Goal: Transaction & Acquisition: Purchase product/service

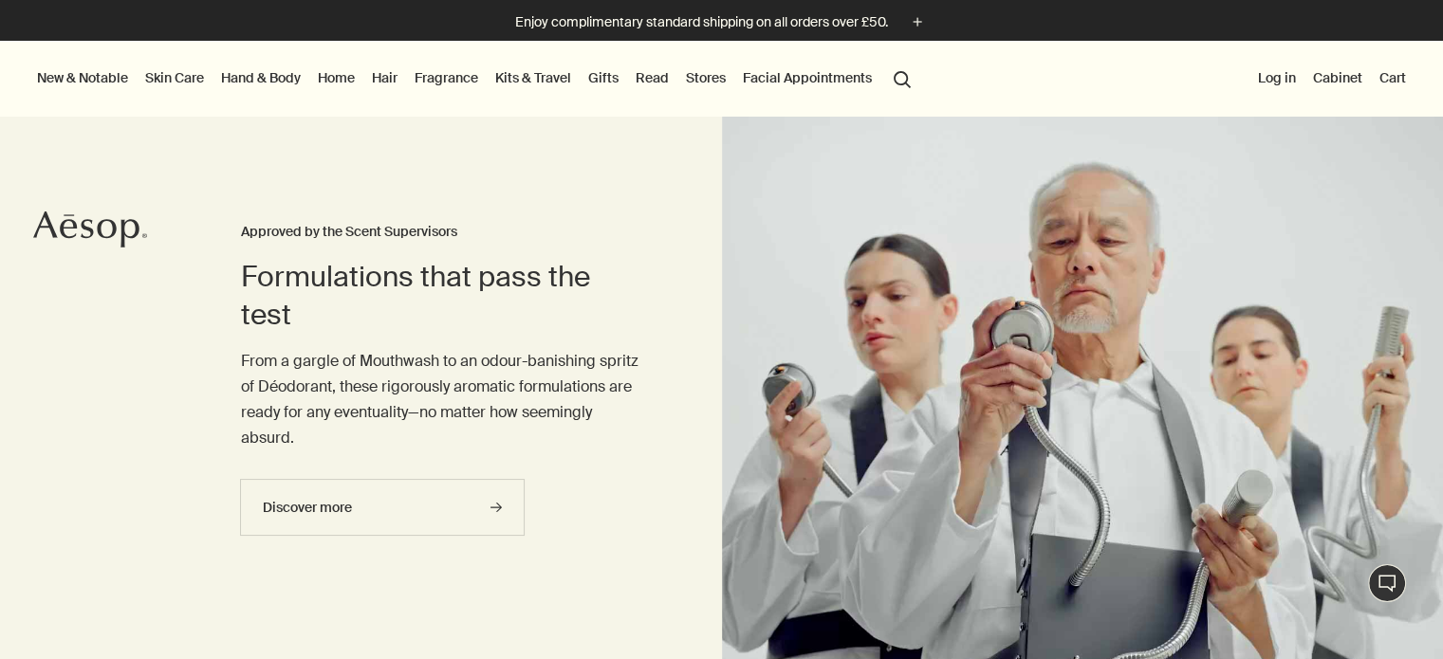
click at [176, 79] on link "Skin Care" at bounding box center [174, 77] width 66 height 25
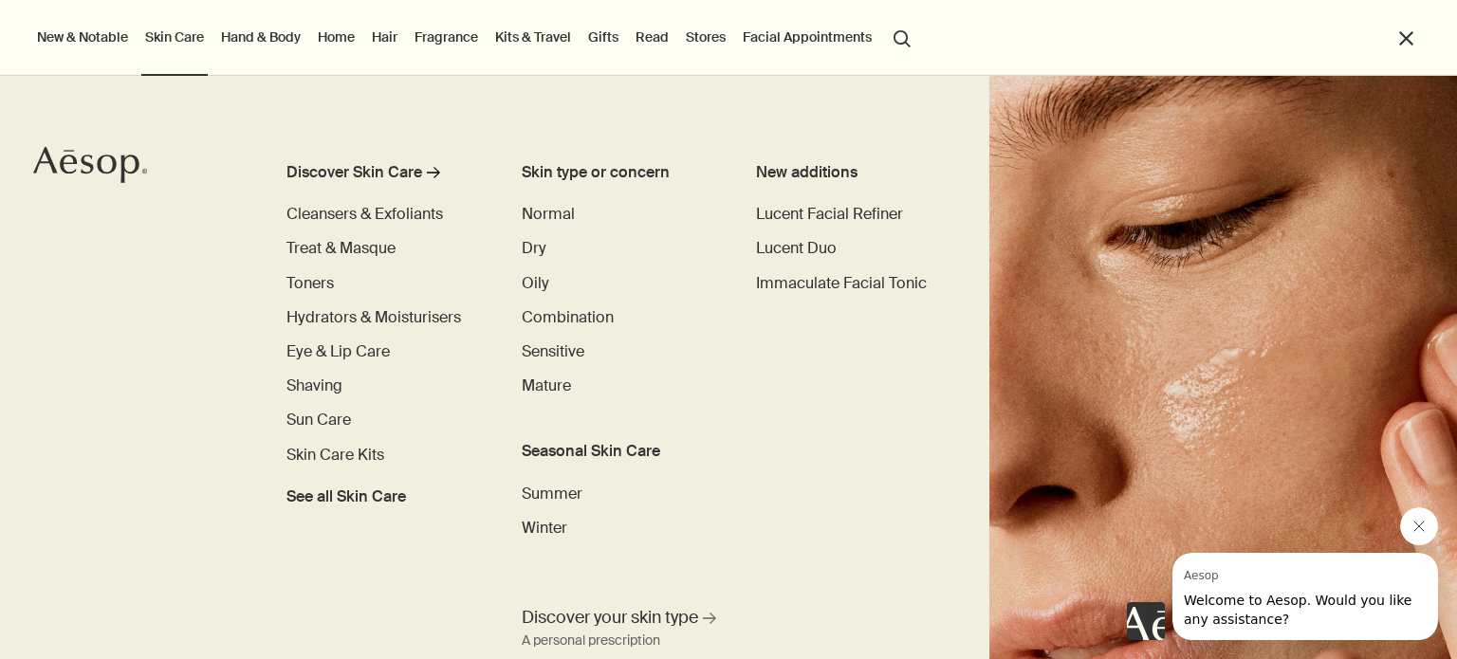
click at [897, 37] on button "search Search" at bounding box center [902, 37] width 34 height 36
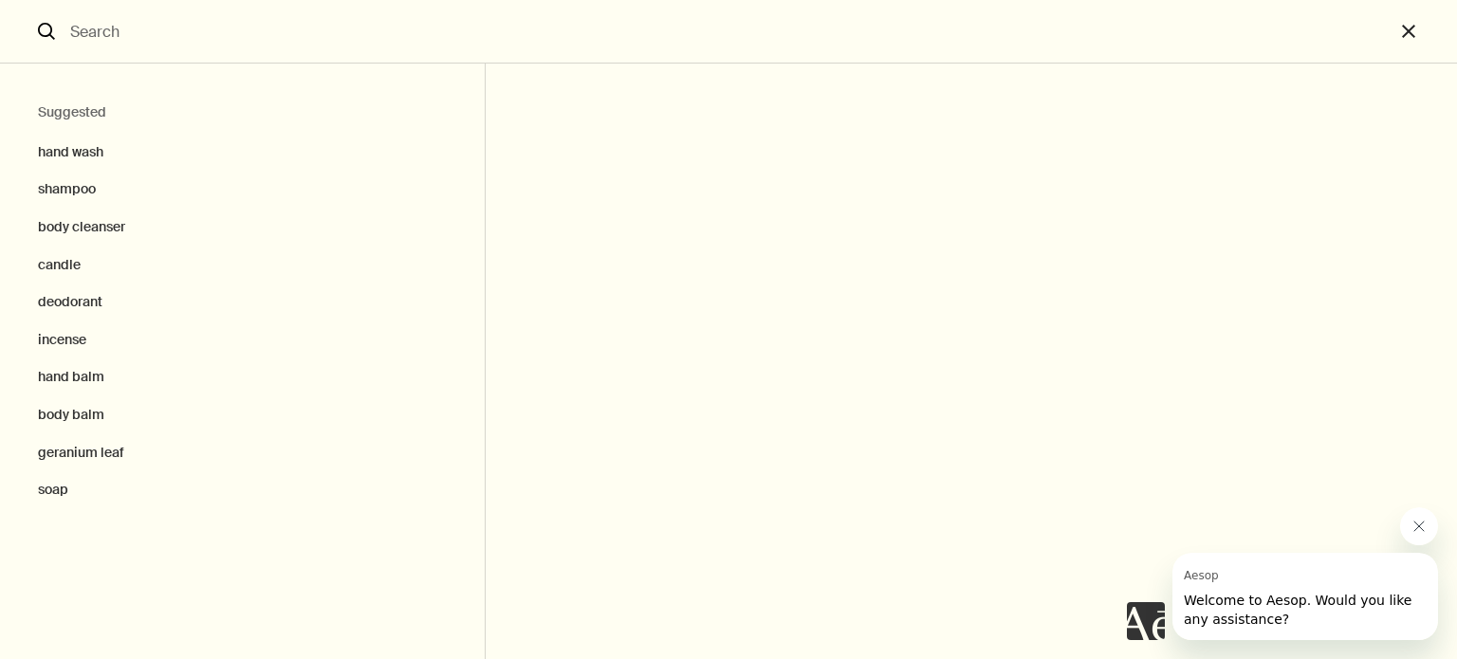
click at [1402, 511] on div at bounding box center [1282, 574] width 311 height 133
click at [1412, 519] on icon "Close message from Aesop" at bounding box center [1419, 526] width 15 height 15
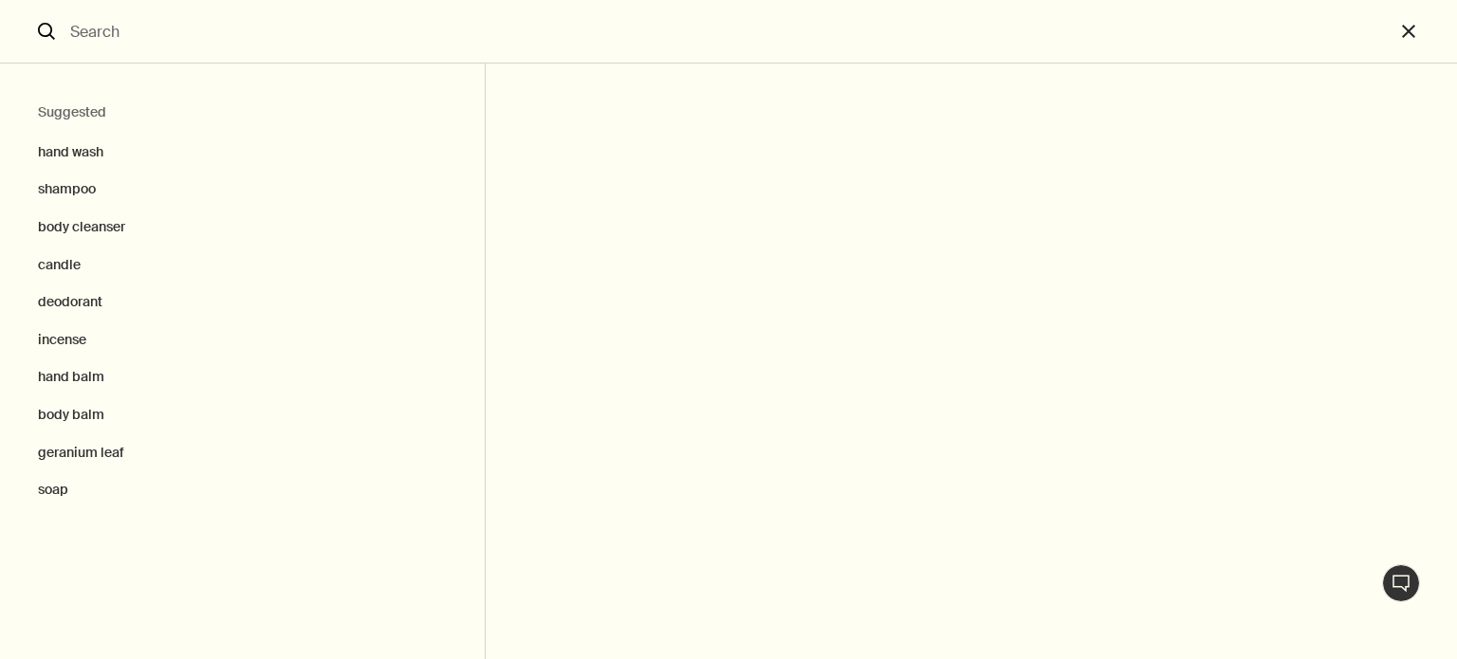
click at [155, 24] on input "Search" at bounding box center [729, 31] width 1332 height 63
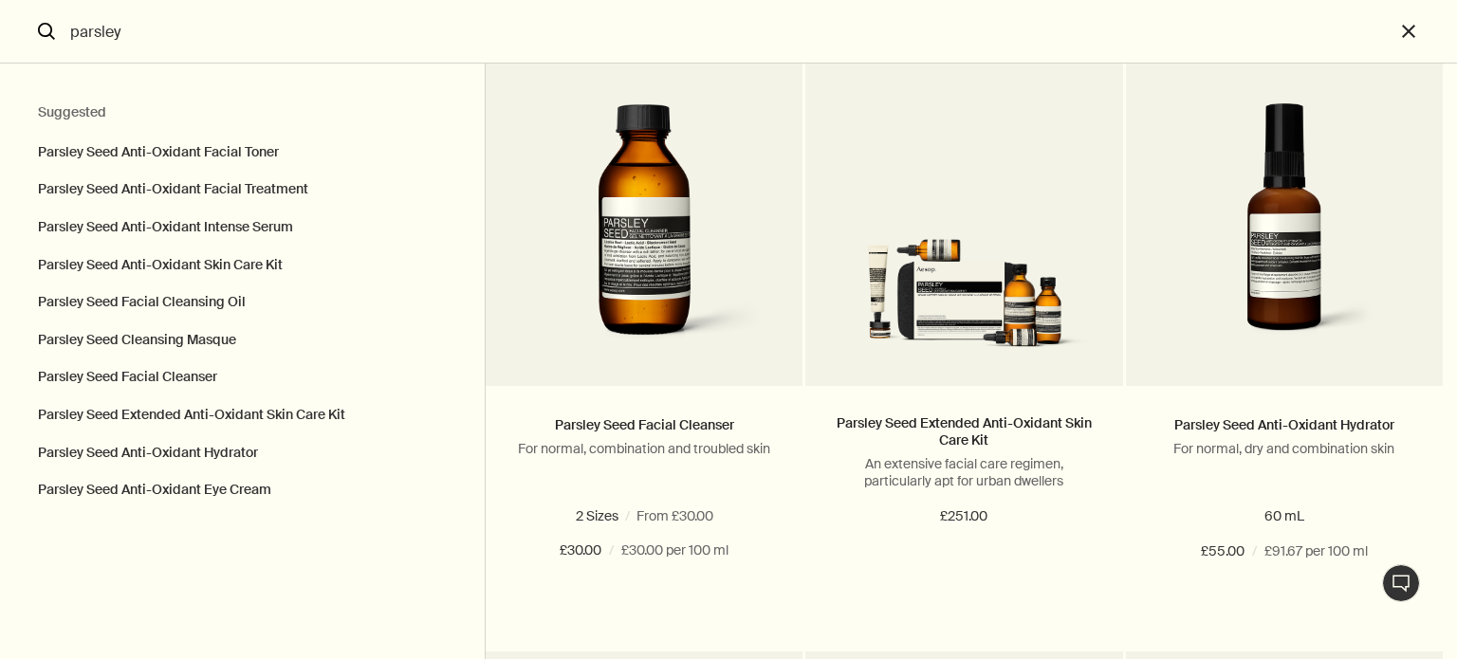
scroll to position [1419, 0]
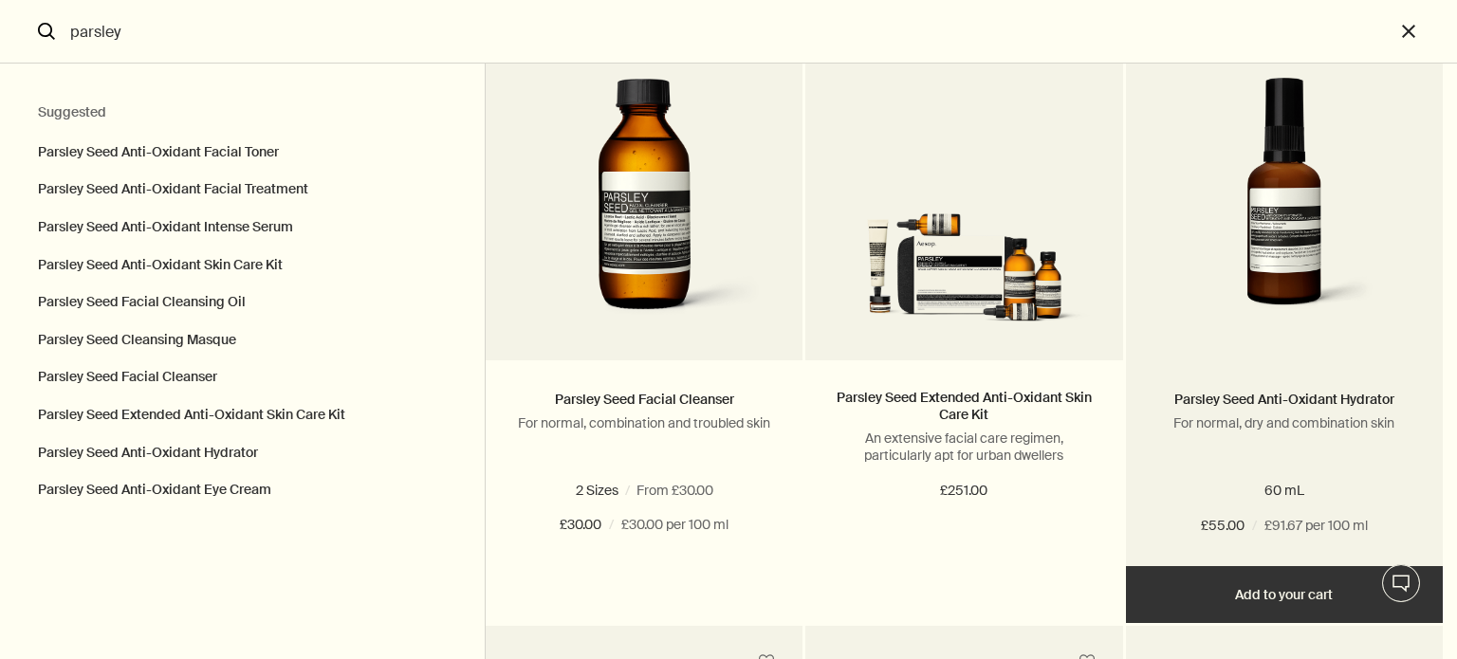
click at [1290, 586] on button "Add Add to your cart" at bounding box center [1284, 594] width 317 height 57
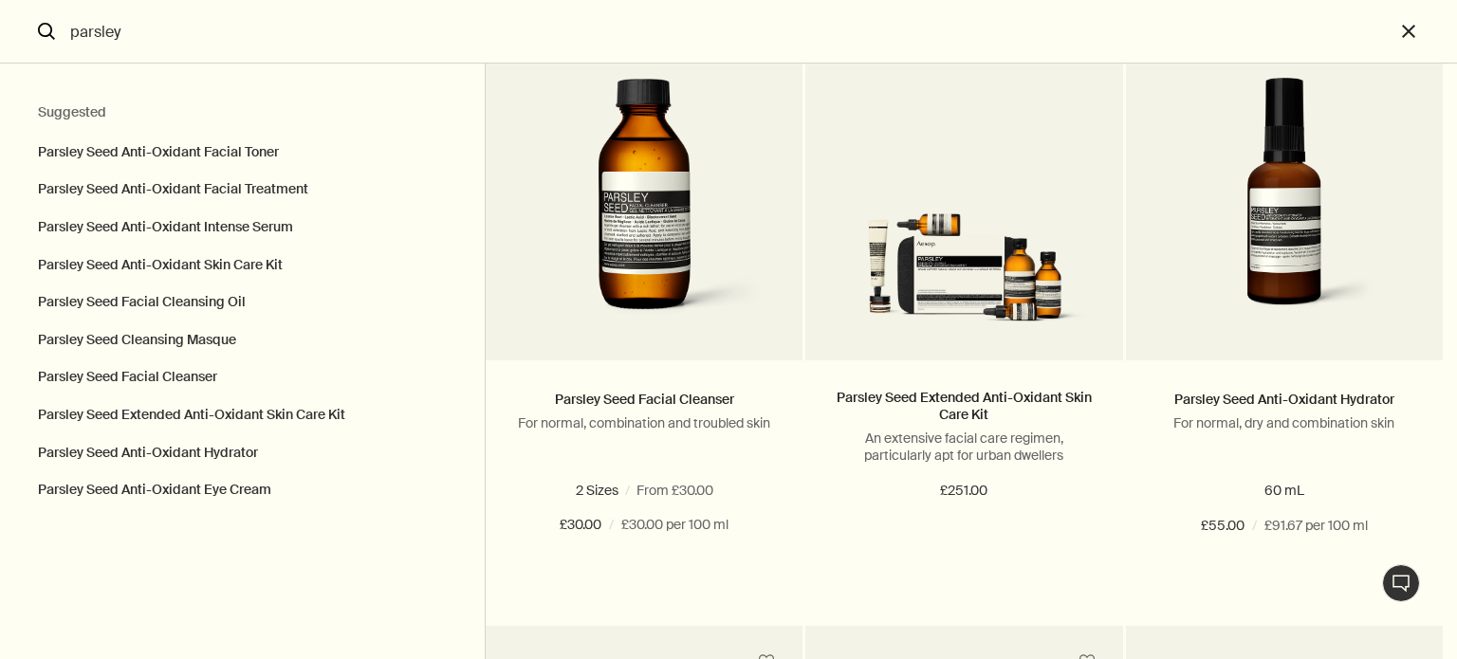
click at [205, 44] on input "parsley" at bounding box center [729, 31] width 1332 height 63
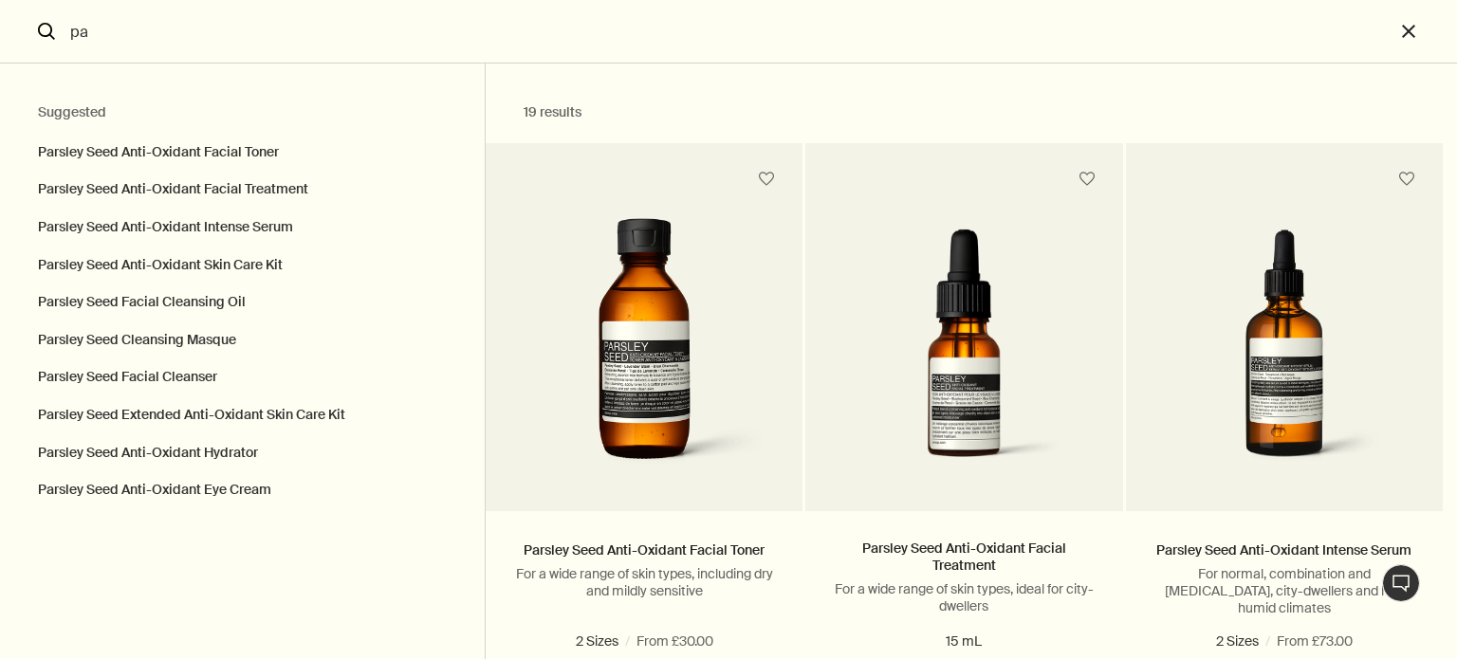
type input "p"
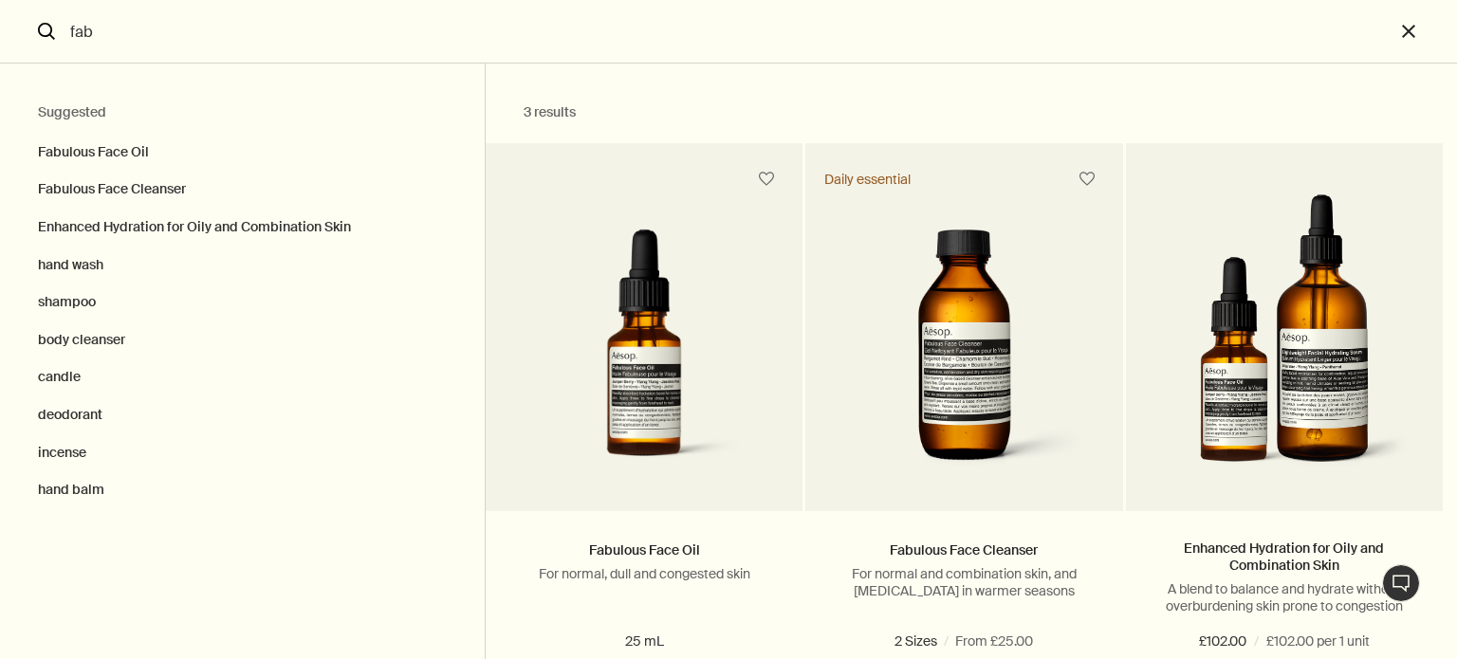
click at [213, 61] on input "fab" at bounding box center [729, 31] width 1332 height 63
click at [168, 155] on button "Fabulous Face Oil" at bounding box center [242, 147] width 485 height 47
type input "Fabulous Face Oil"
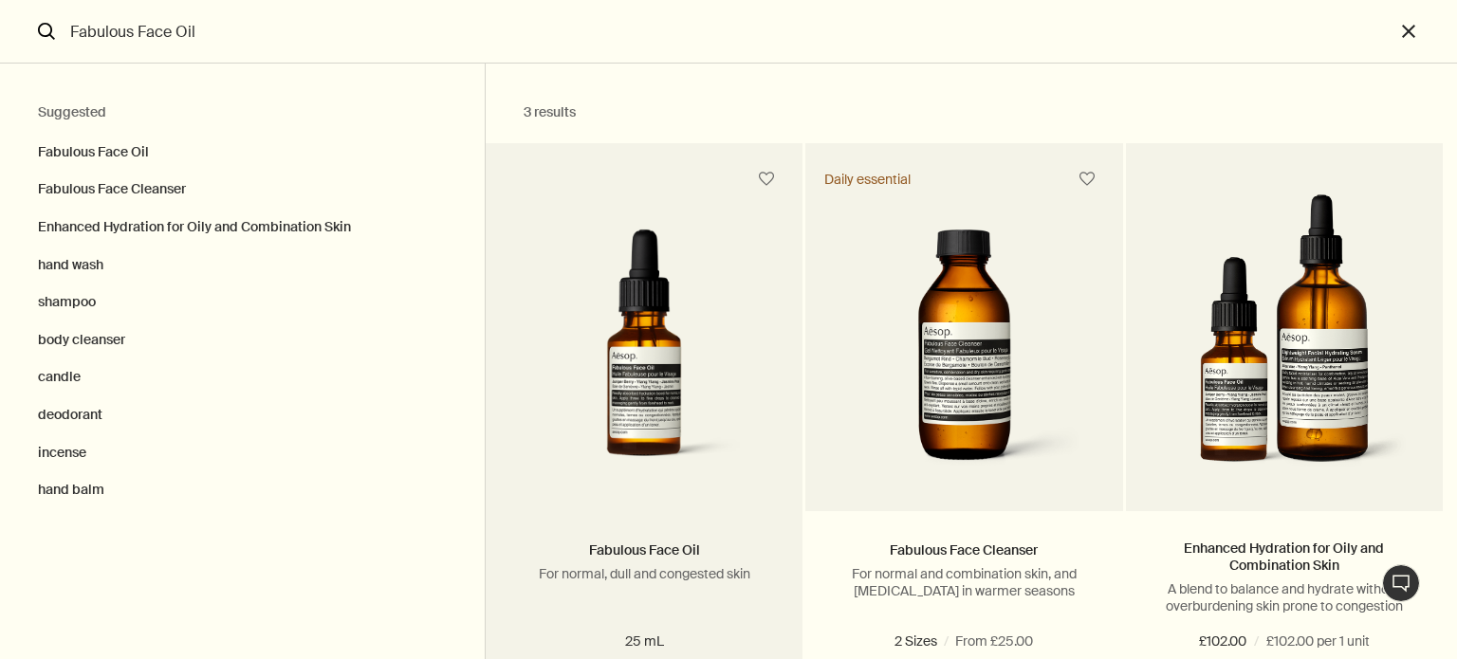
click at [635, 341] on img "Search" at bounding box center [644, 356] width 260 height 254
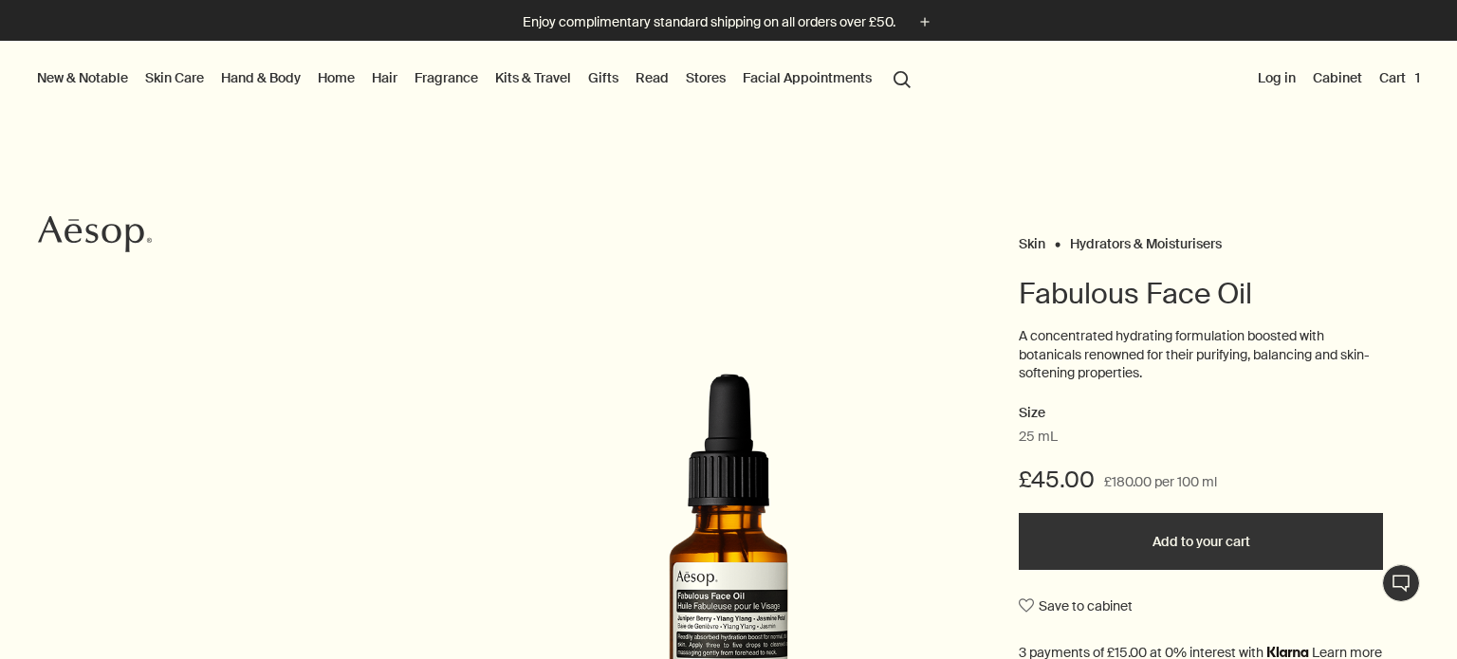
click at [1166, 510] on div "£45.00 £180.00 per 100 ml" at bounding box center [1201, 489] width 364 height 48
click at [1151, 538] on button "Add to your cart" at bounding box center [1201, 541] width 364 height 57
click at [1385, 76] on button "Cart 2" at bounding box center [1398, 77] width 51 height 25
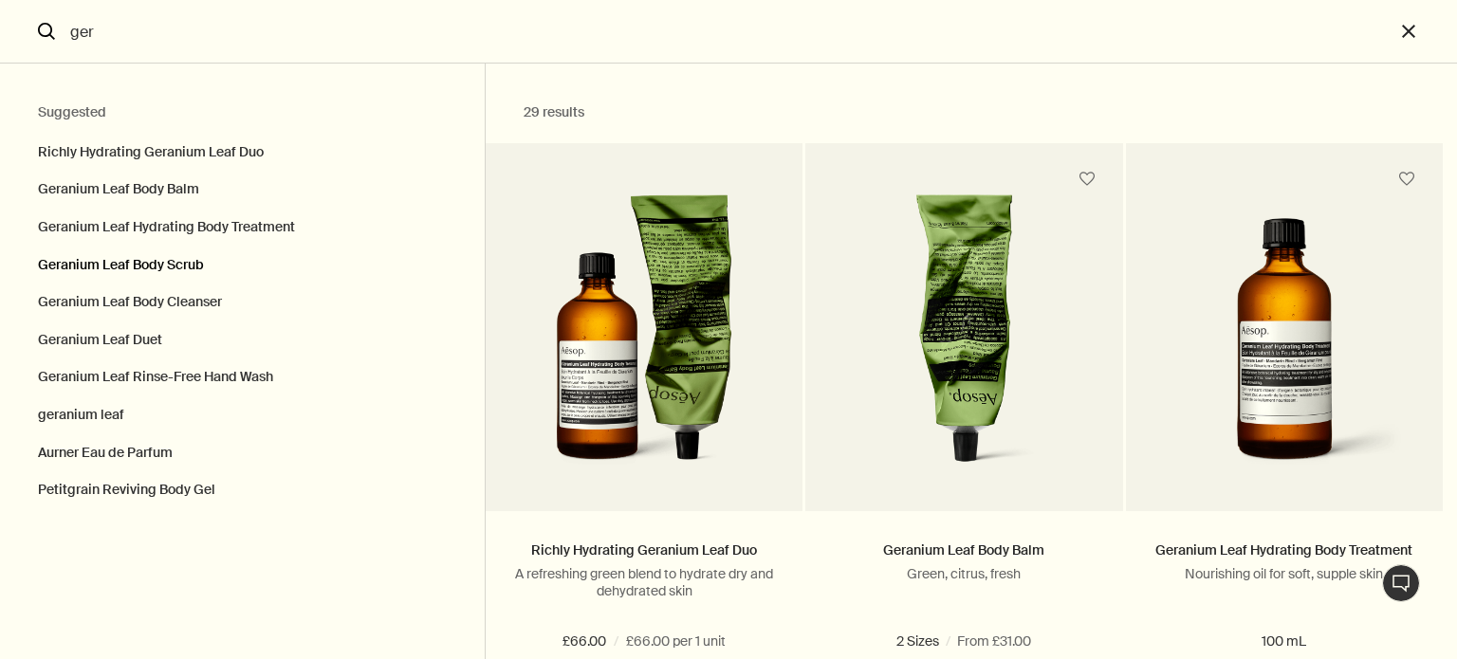
click at [139, 268] on button "Geranium Leaf Body Scrub" at bounding box center [242, 266] width 485 height 38
type input "Geranium Leaf Body Scrub"
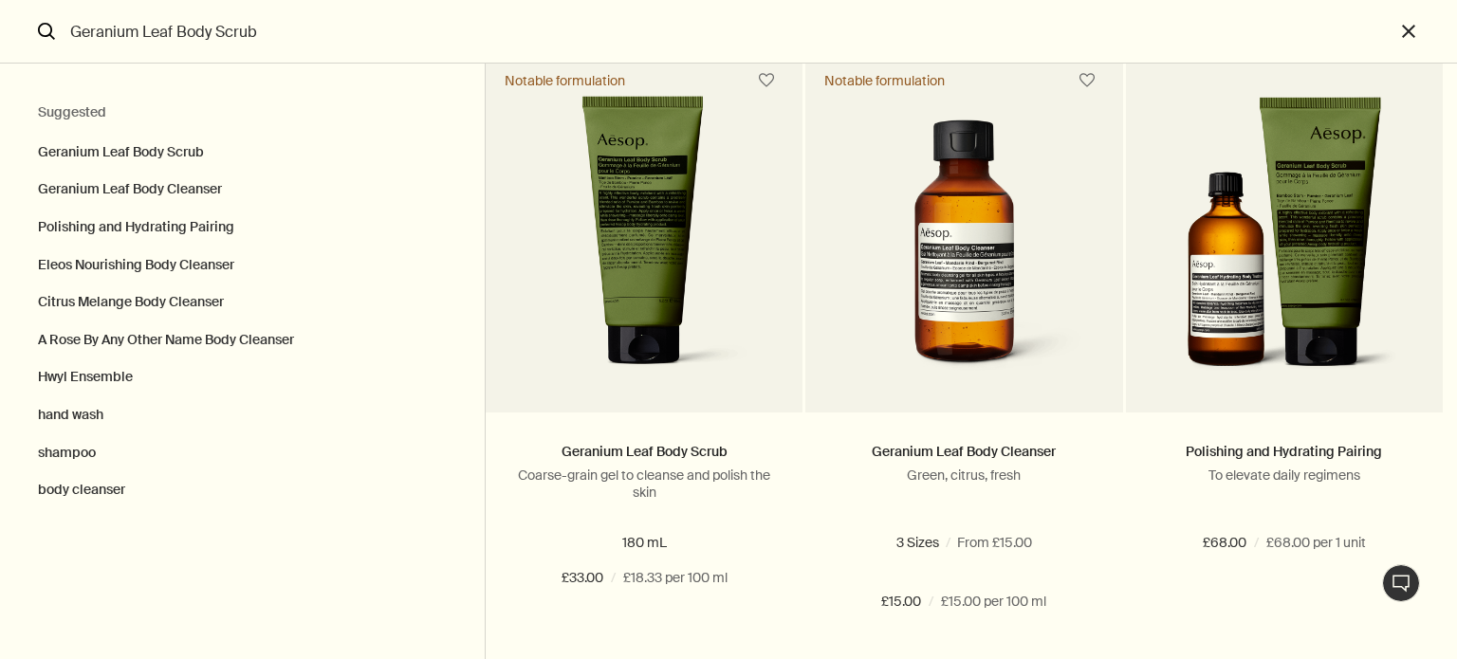
scroll to position [107, 0]
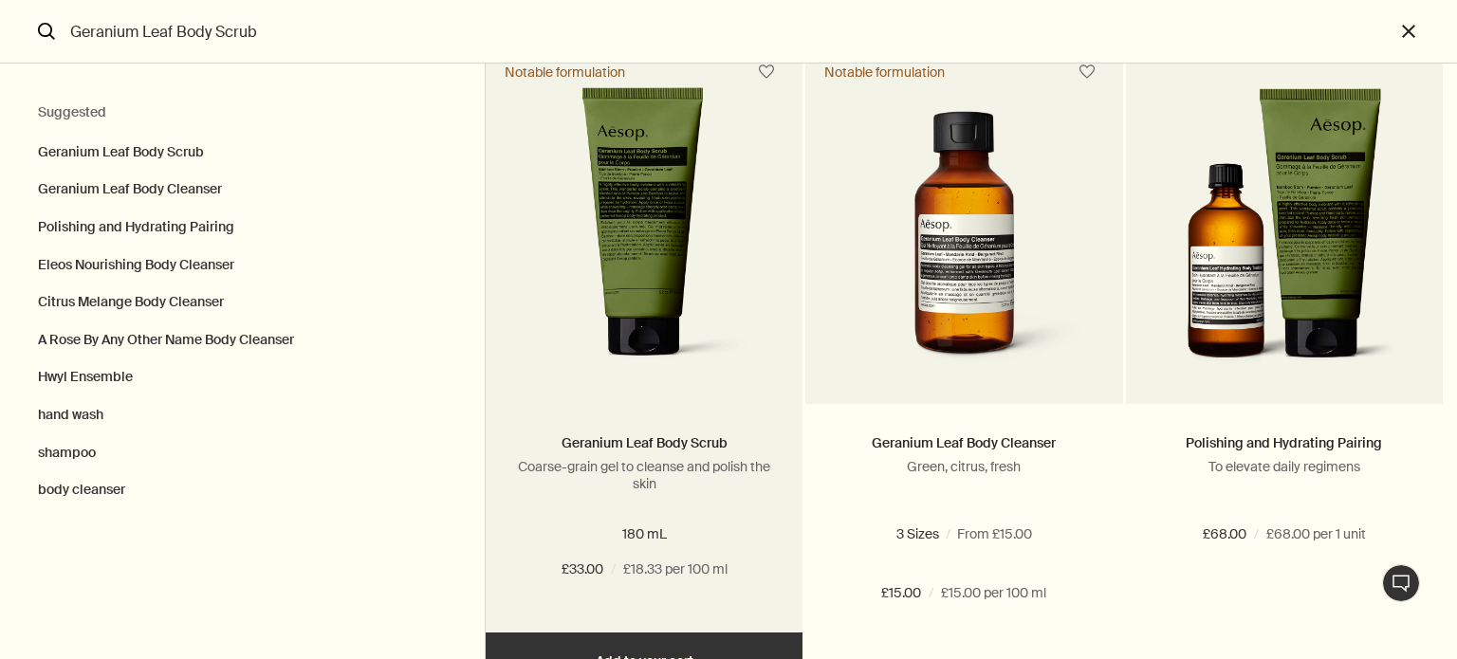
click at [665, 640] on button "Add Add to your cart" at bounding box center [644, 661] width 317 height 57
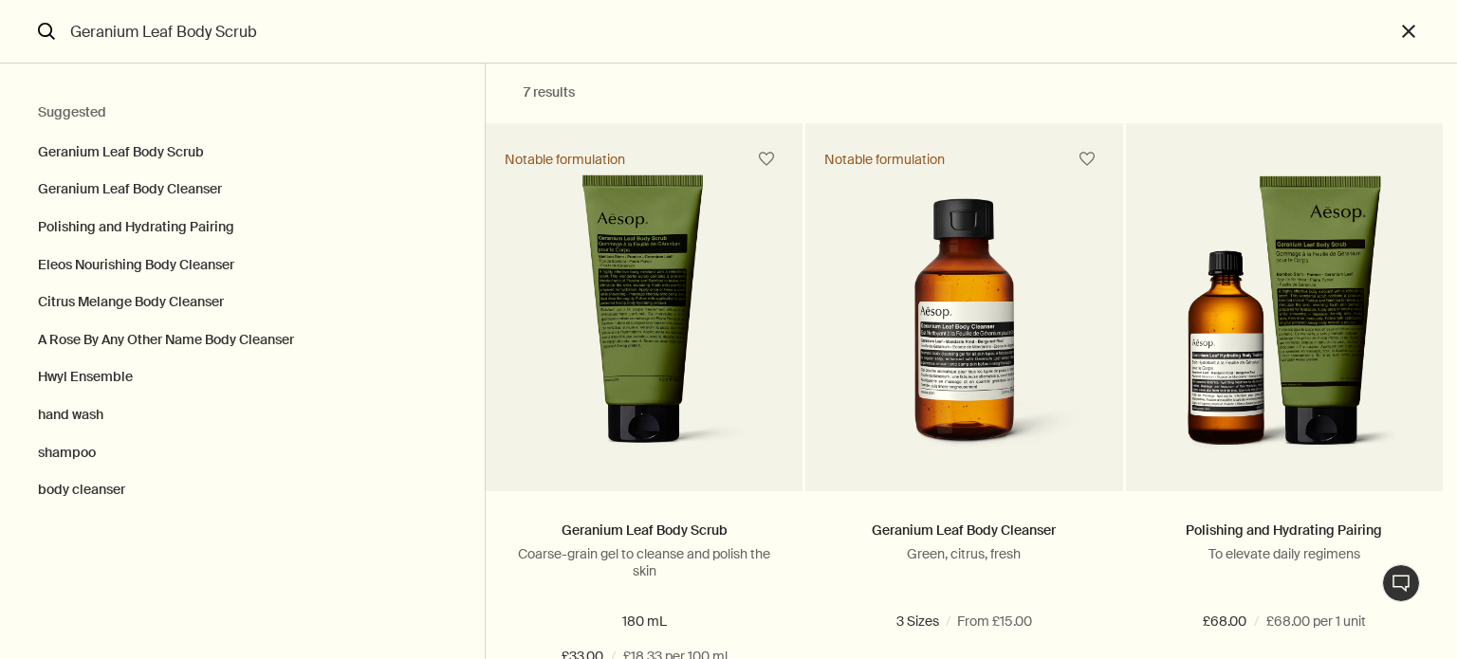
scroll to position [0, 0]
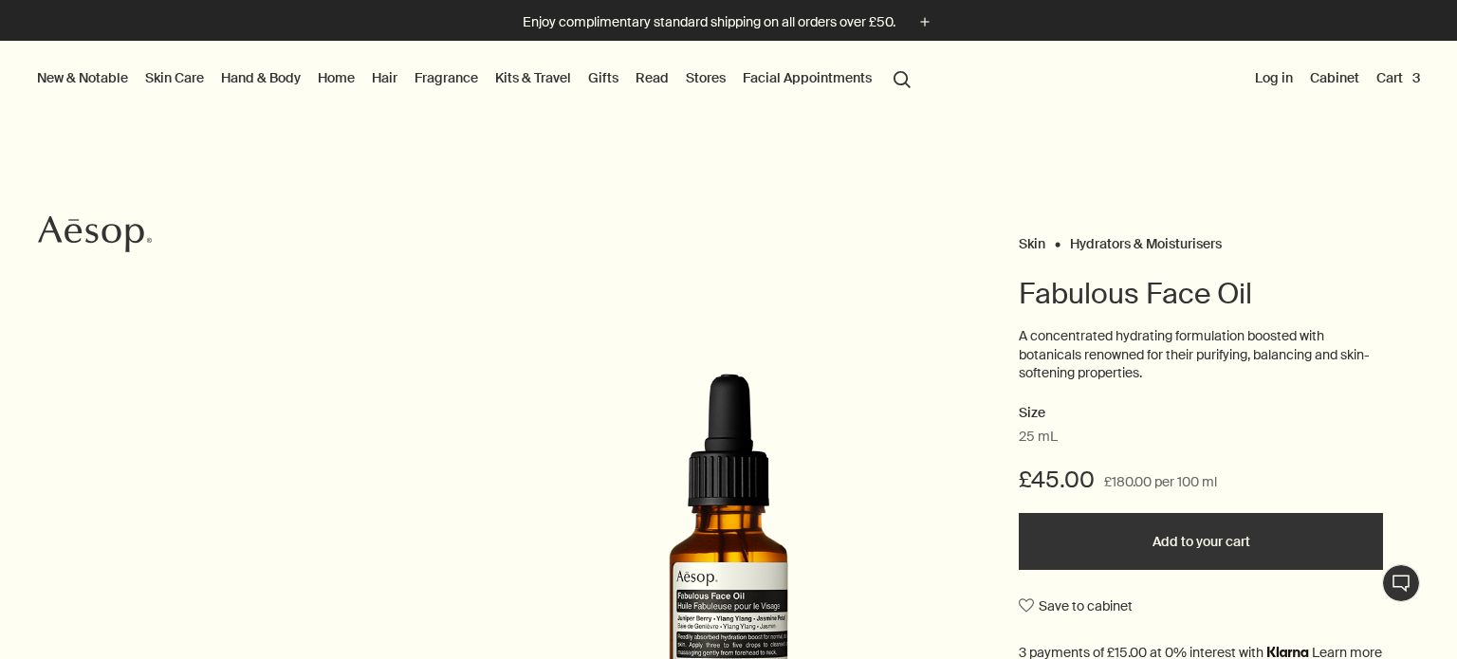
click at [1386, 81] on button "Cart 3" at bounding box center [1398, 77] width 51 height 25
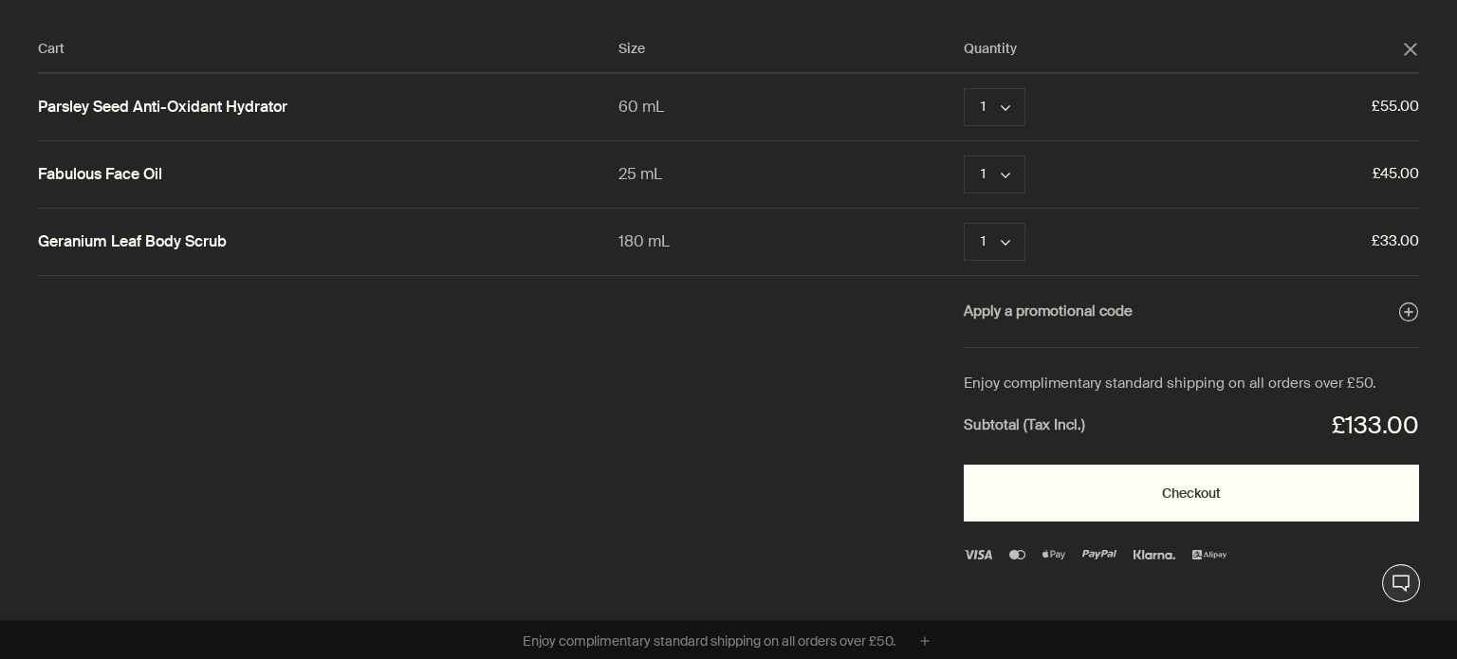
click at [1165, 481] on button "Checkout" at bounding box center [1191, 493] width 455 height 57
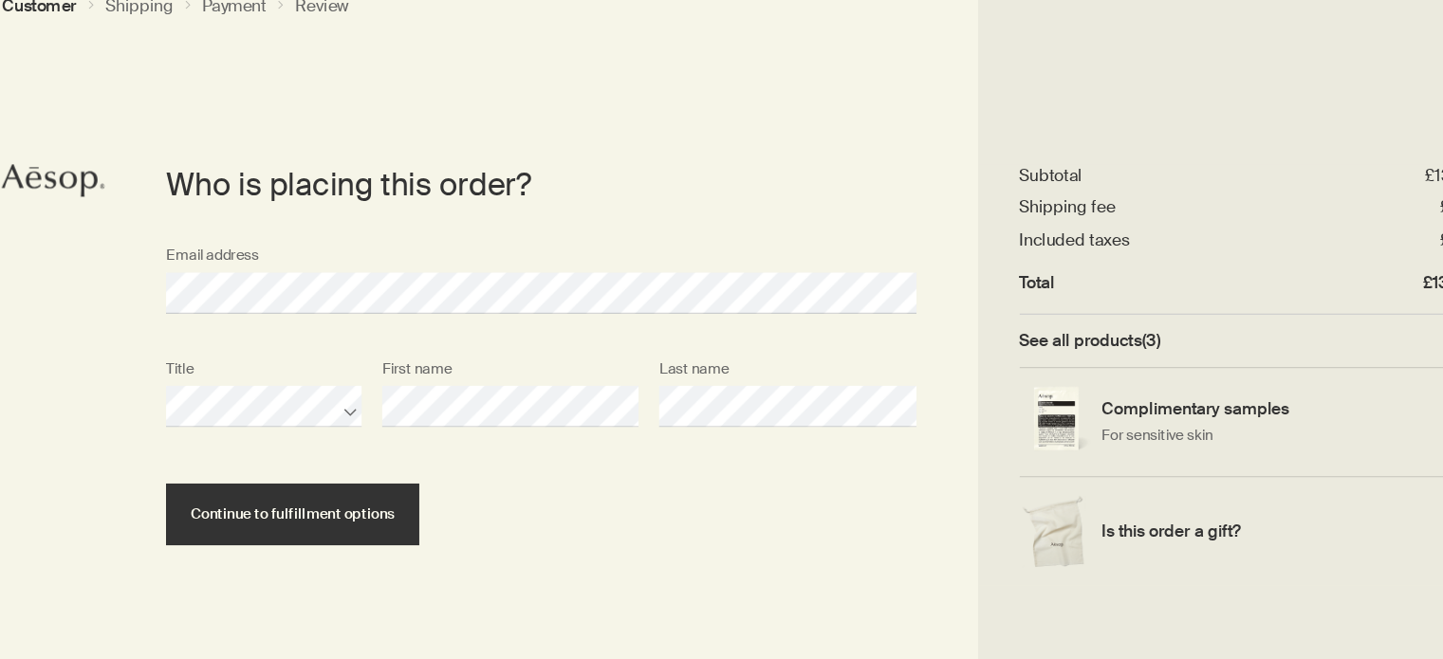
click at [533, 494] on div "Continue to fulfillment options" at bounding box center [535, 507] width 711 height 57
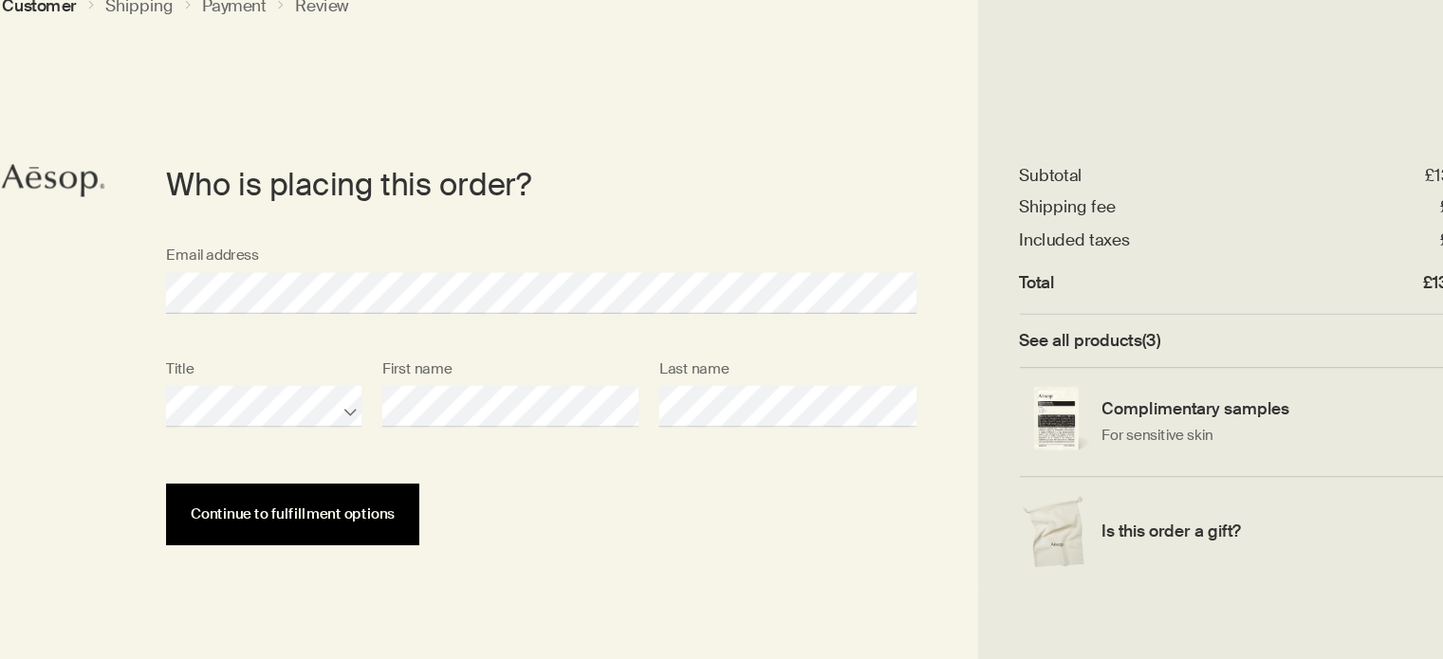
click at [308, 506] on span "Continue to fulfillment options" at bounding box center [307, 507] width 188 height 14
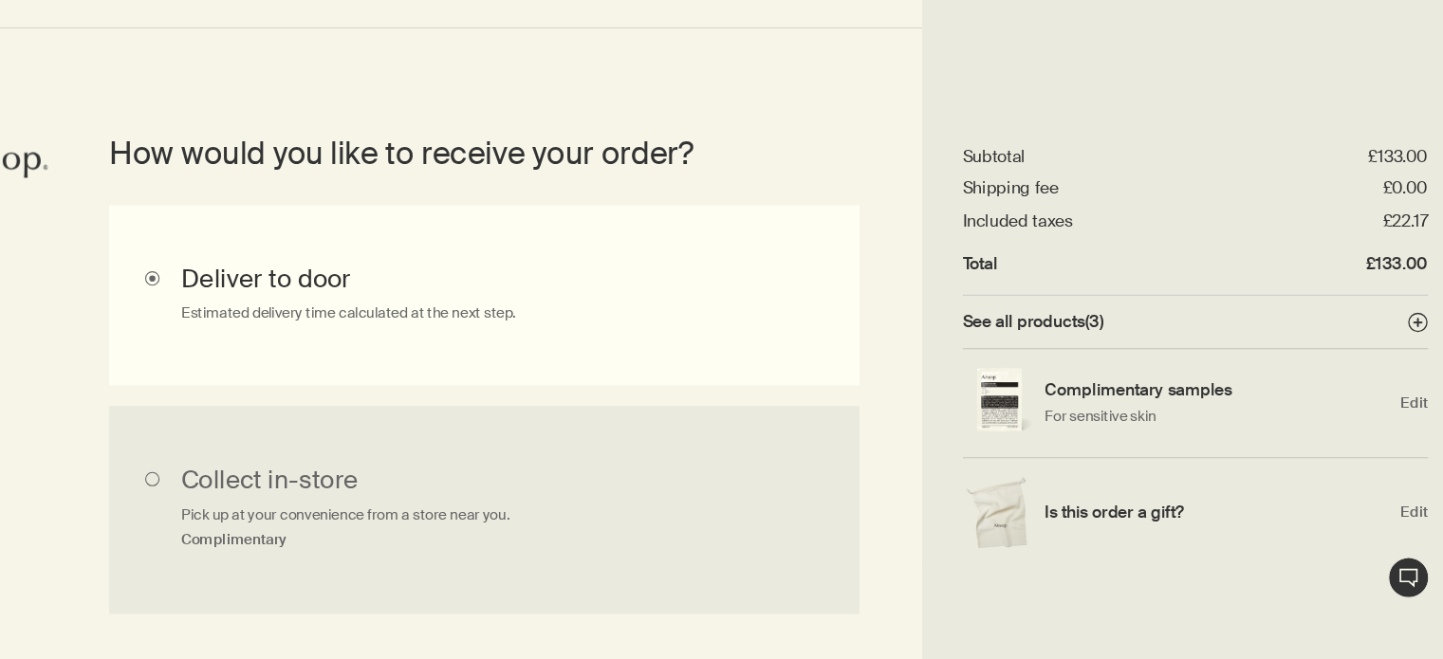
scroll to position [439, 0]
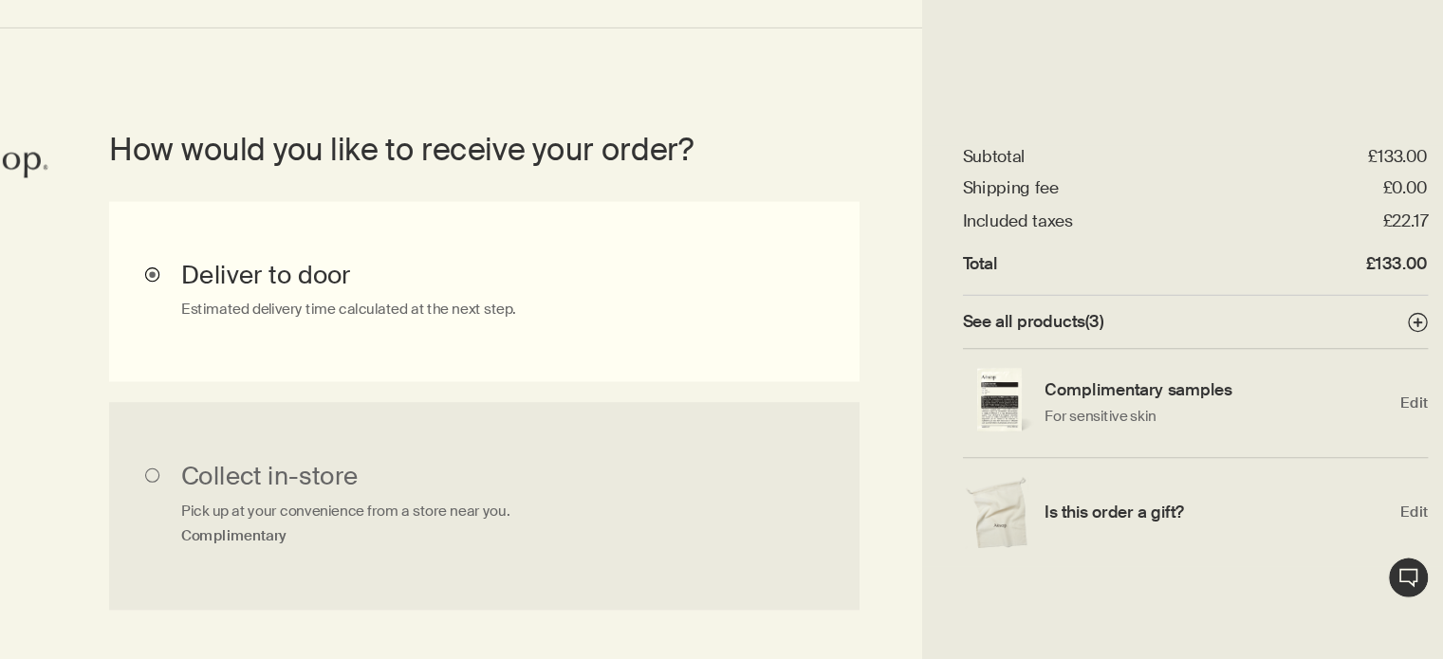
click at [394, 309] on input "Deliver to door Estimated delivery time calculated at the next step." at bounding box center [536, 320] width 692 height 166
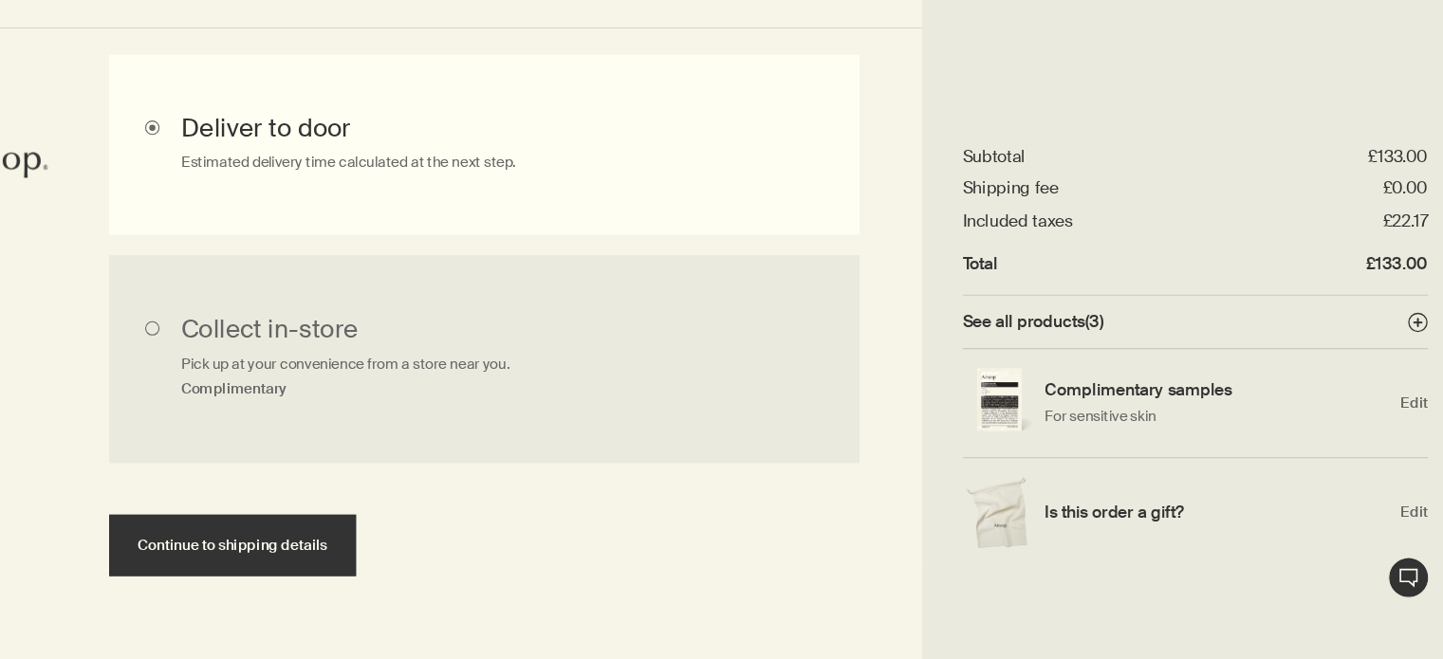
scroll to position [623, 0]
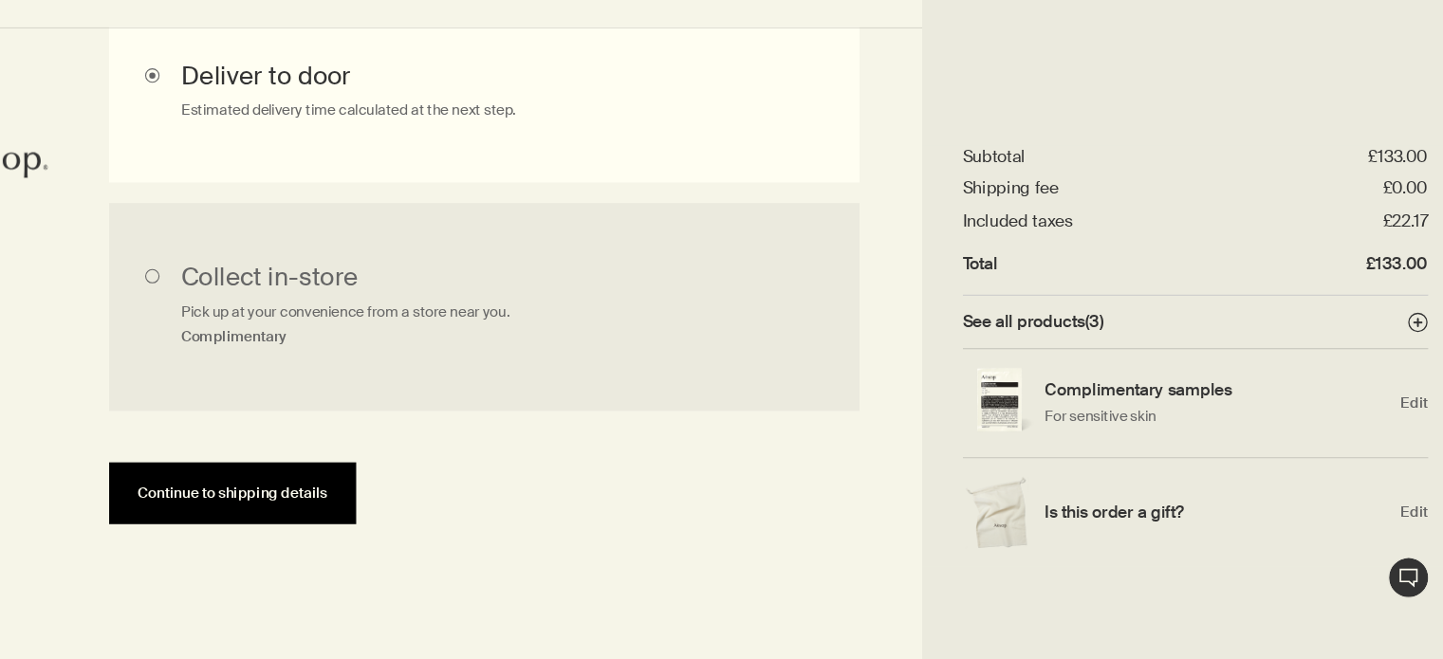
click at [283, 498] on span "Continue to shipping details" at bounding box center [303, 505] width 175 height 14
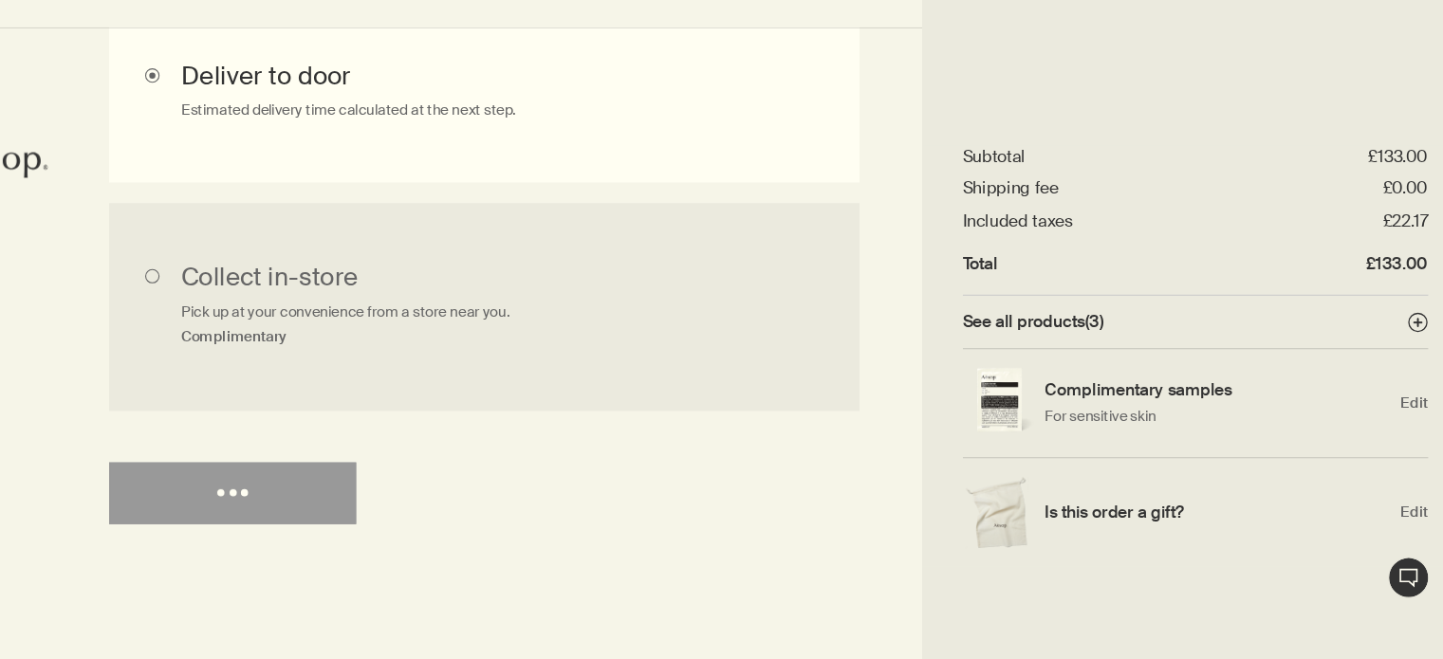
select select "GB"
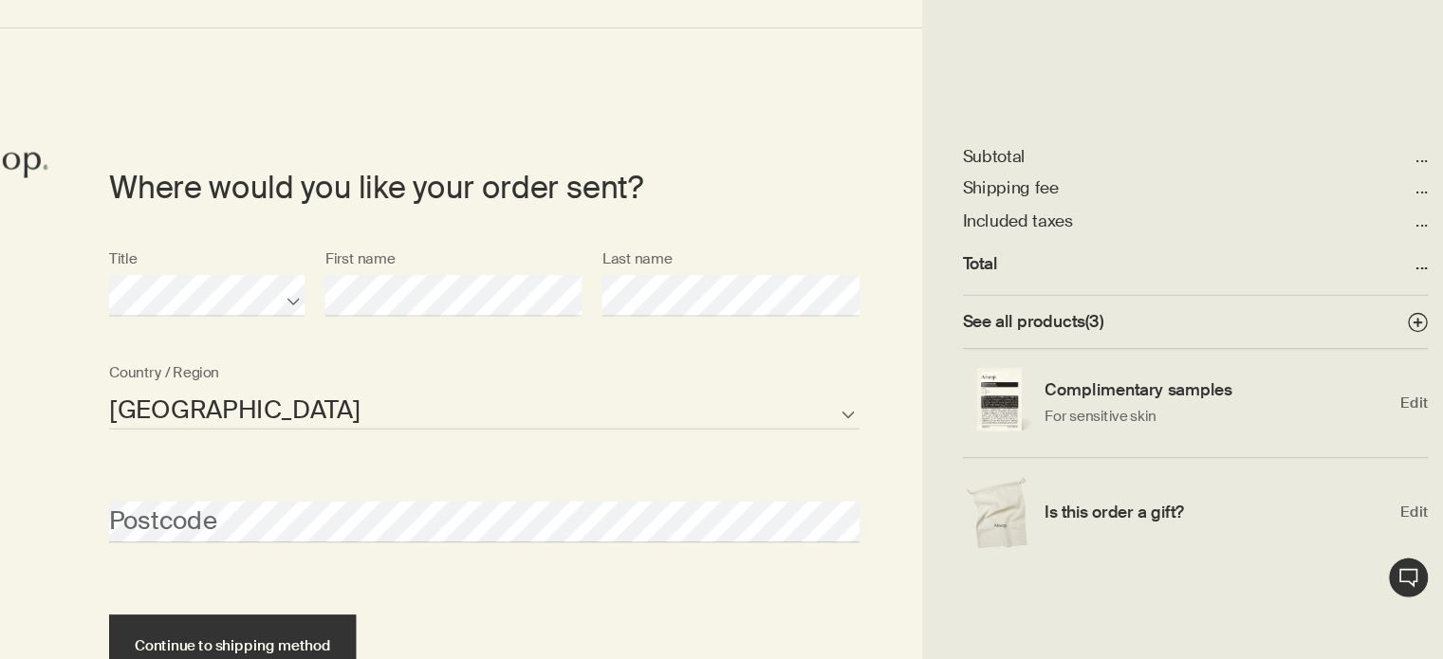
scroll to position [821, 0]
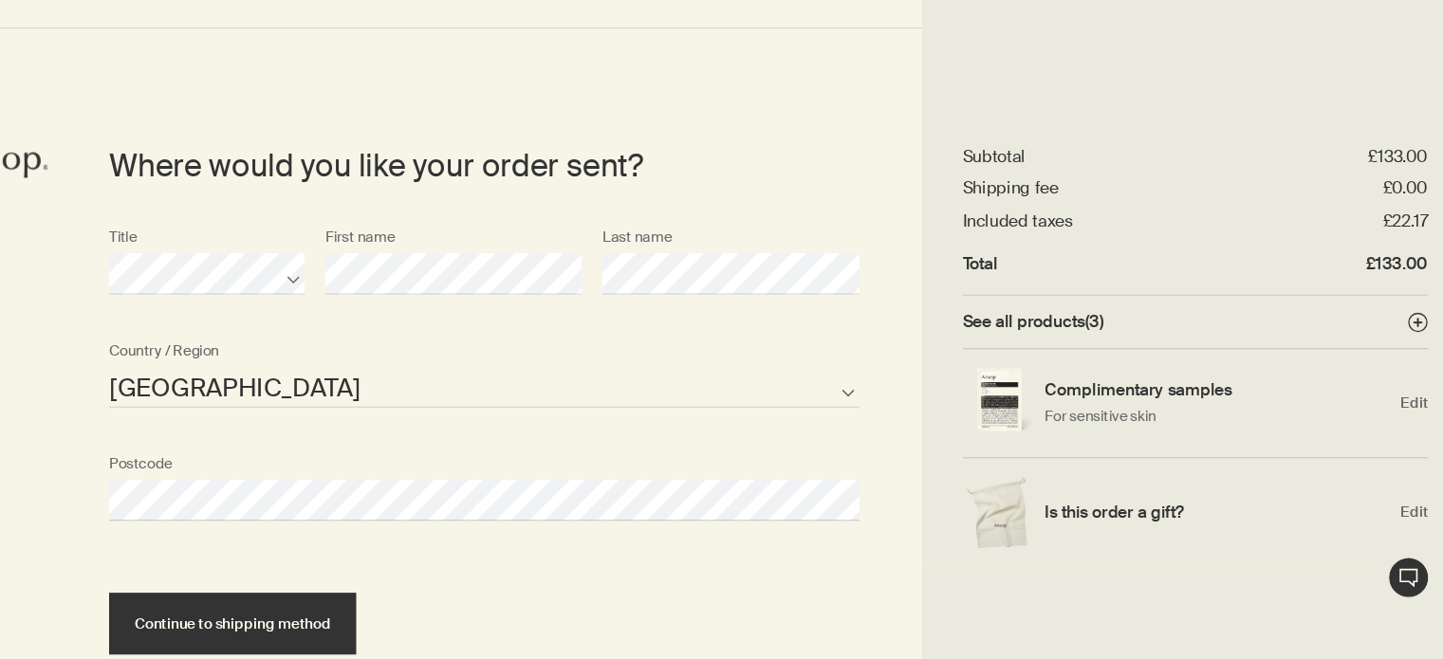
select select "GB"
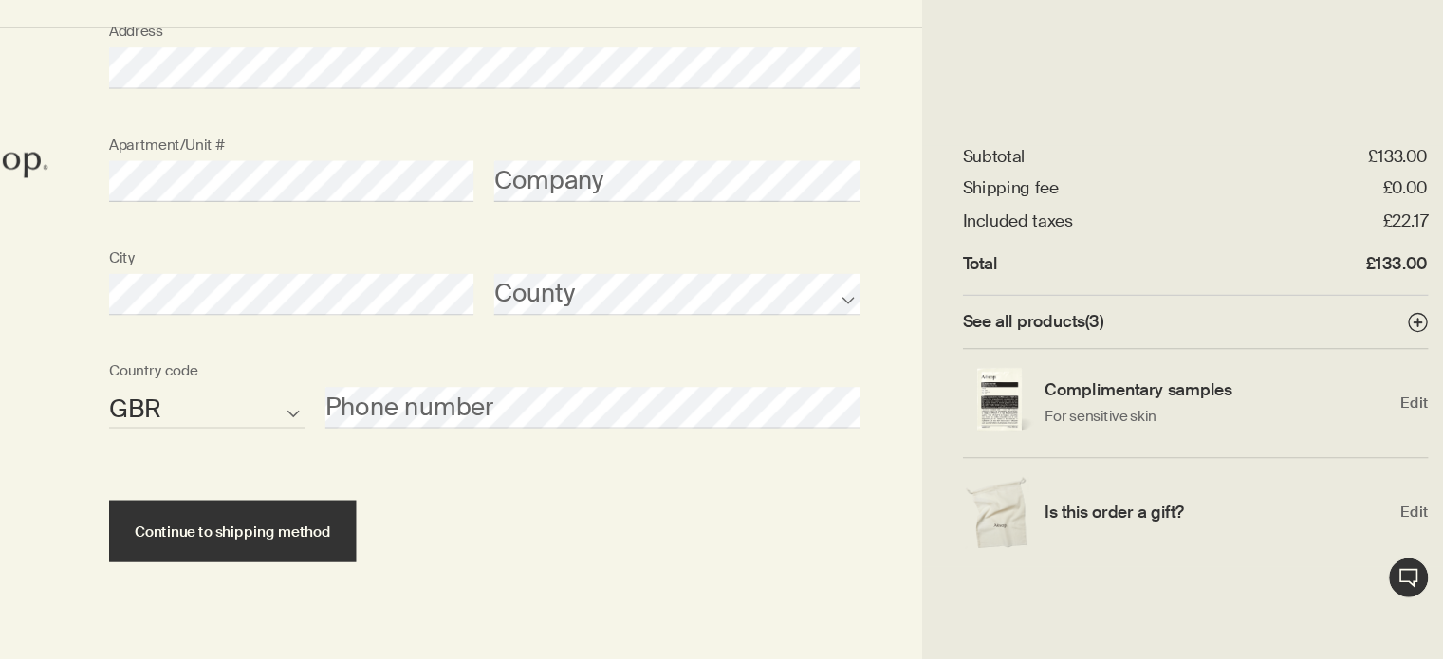
scroll to position [1359, 0]
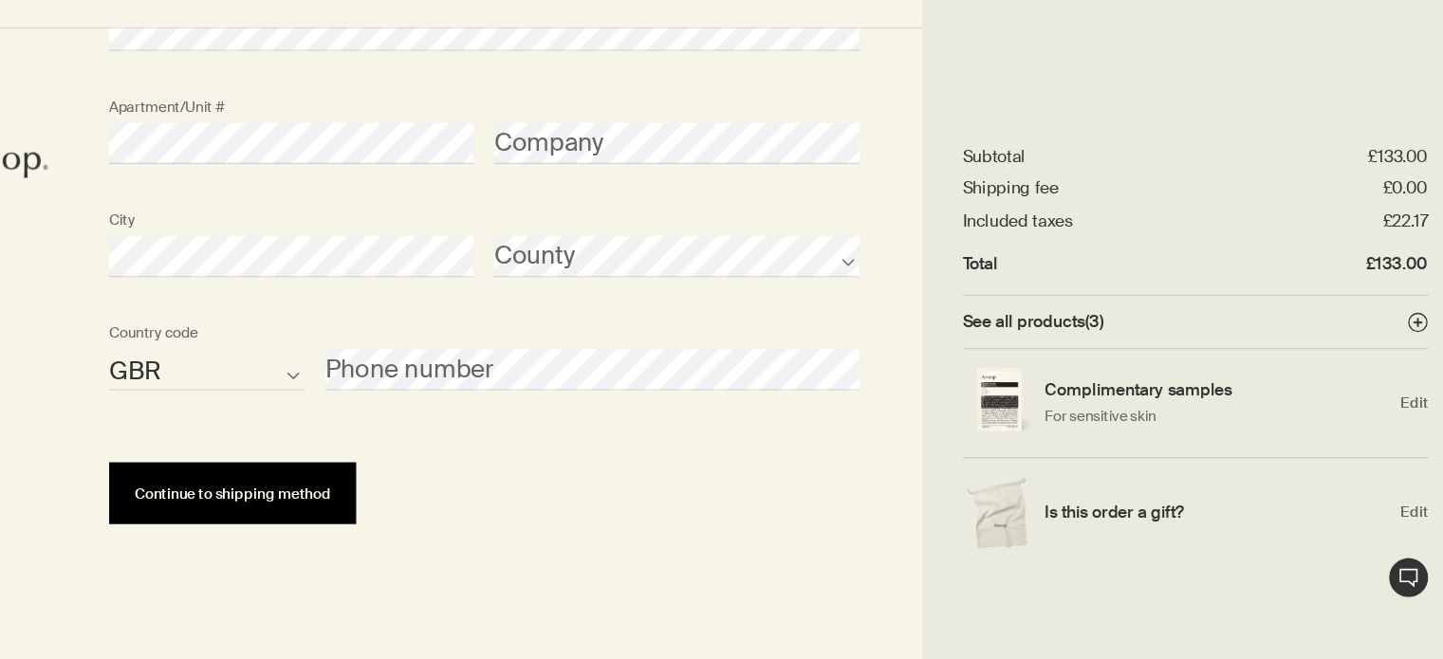
click at [295, 504] on span "Continue to shipping method" at bounding box center [303, 506] width 180 height 14
click at [367, 495] on button "Continue to shipping method" at bounding box center [304, 505] width 228 height 57
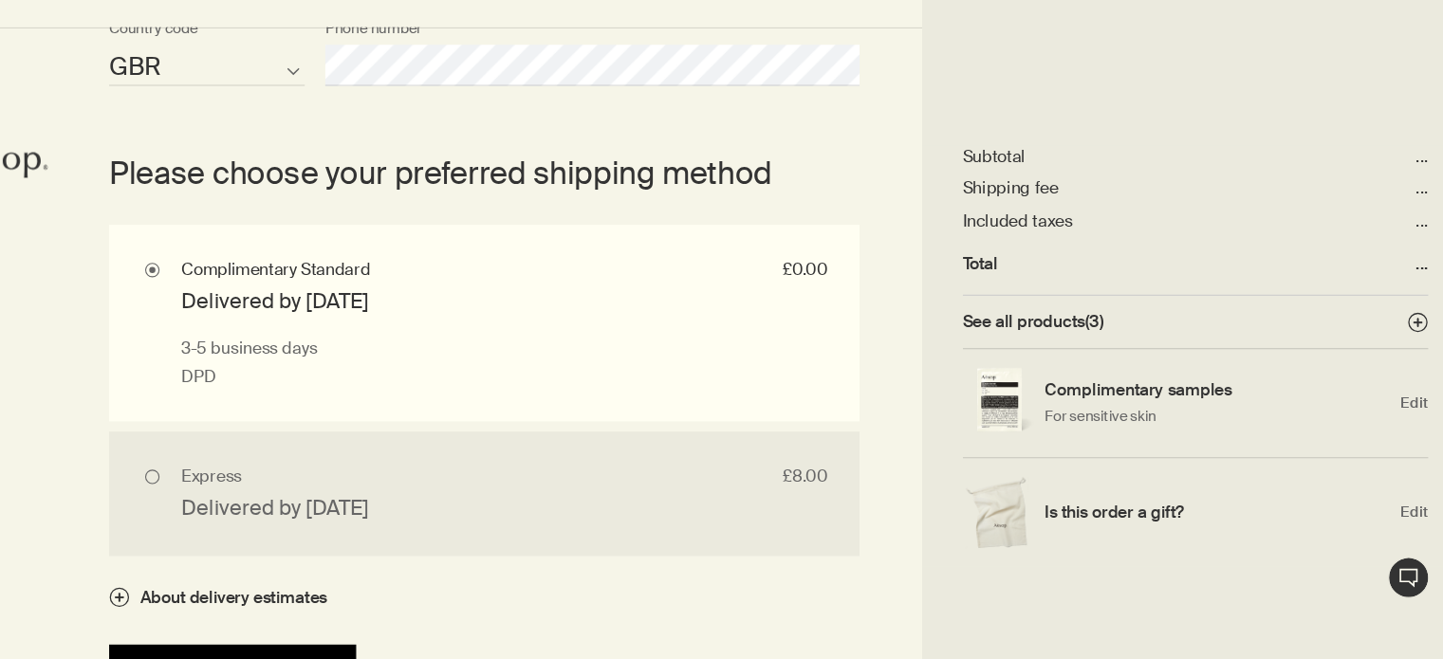
scroll to position [1654, 0]
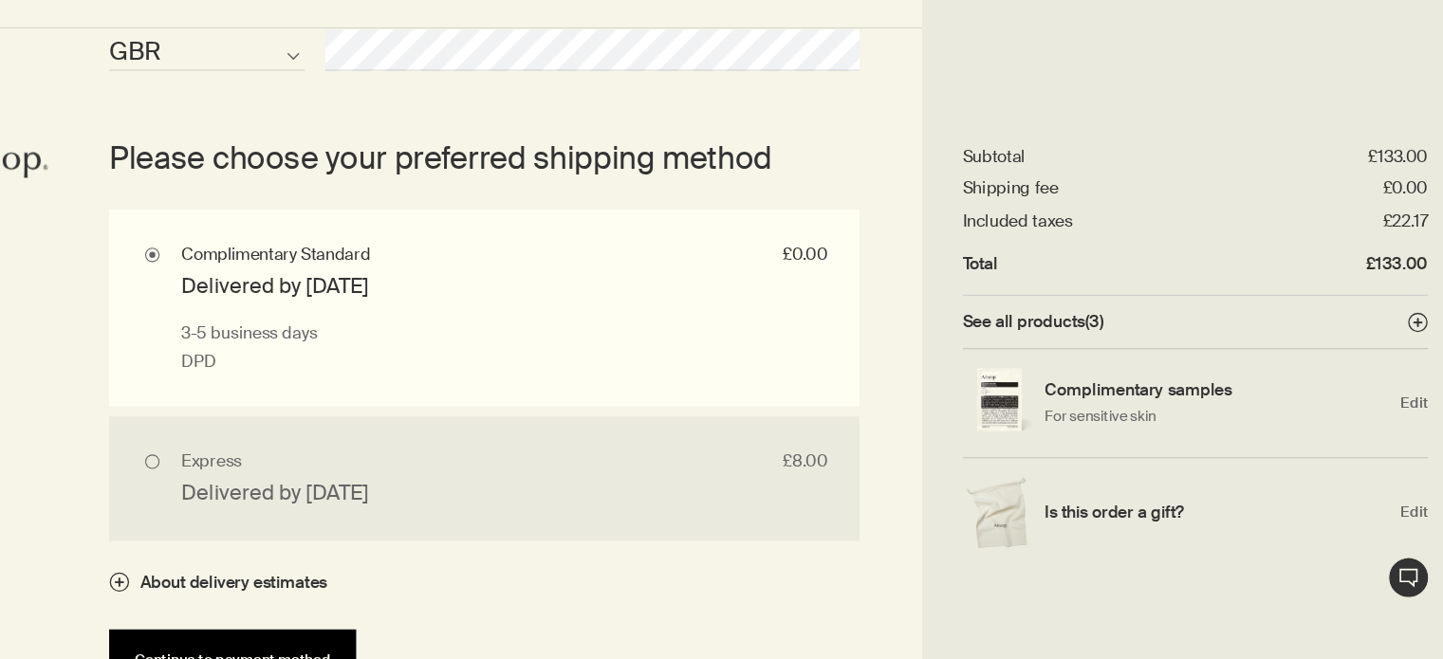
click at [303, 634] on button "Continue to payment method" at bounding box center [304, 659] width 228 height 57
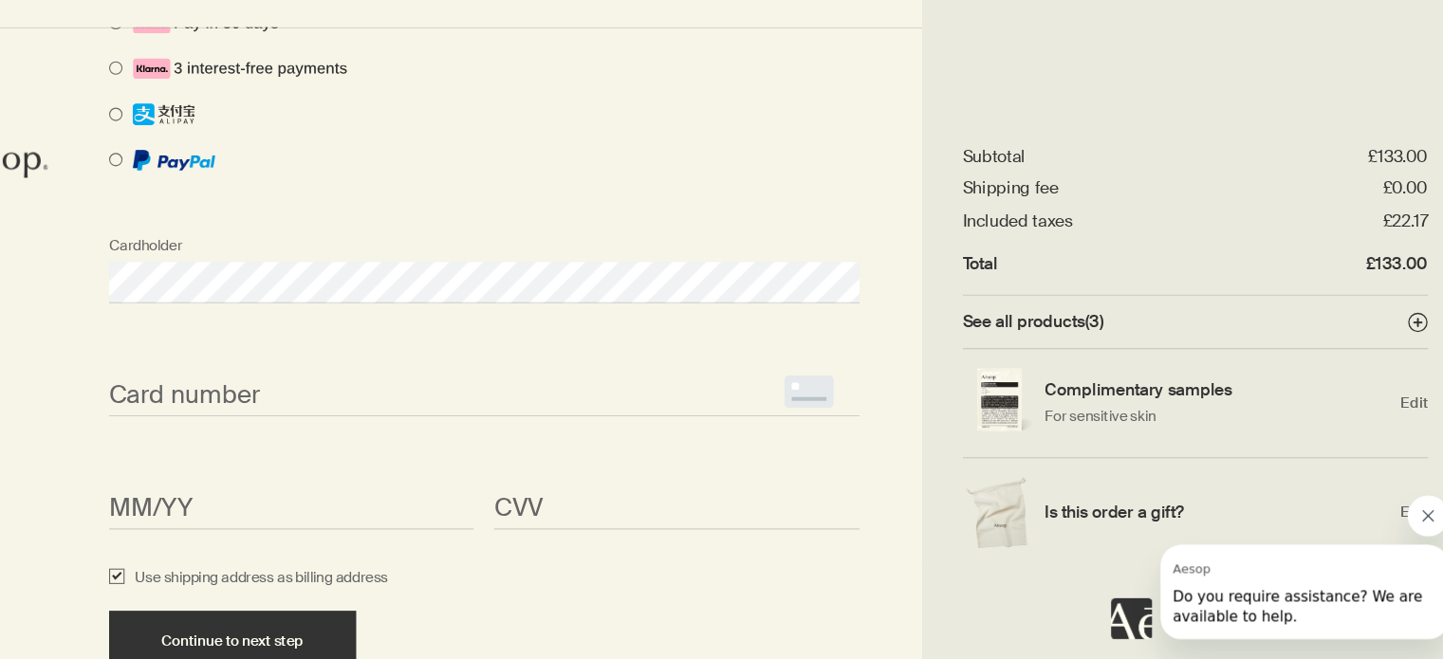
scroll to position [1645, 0]
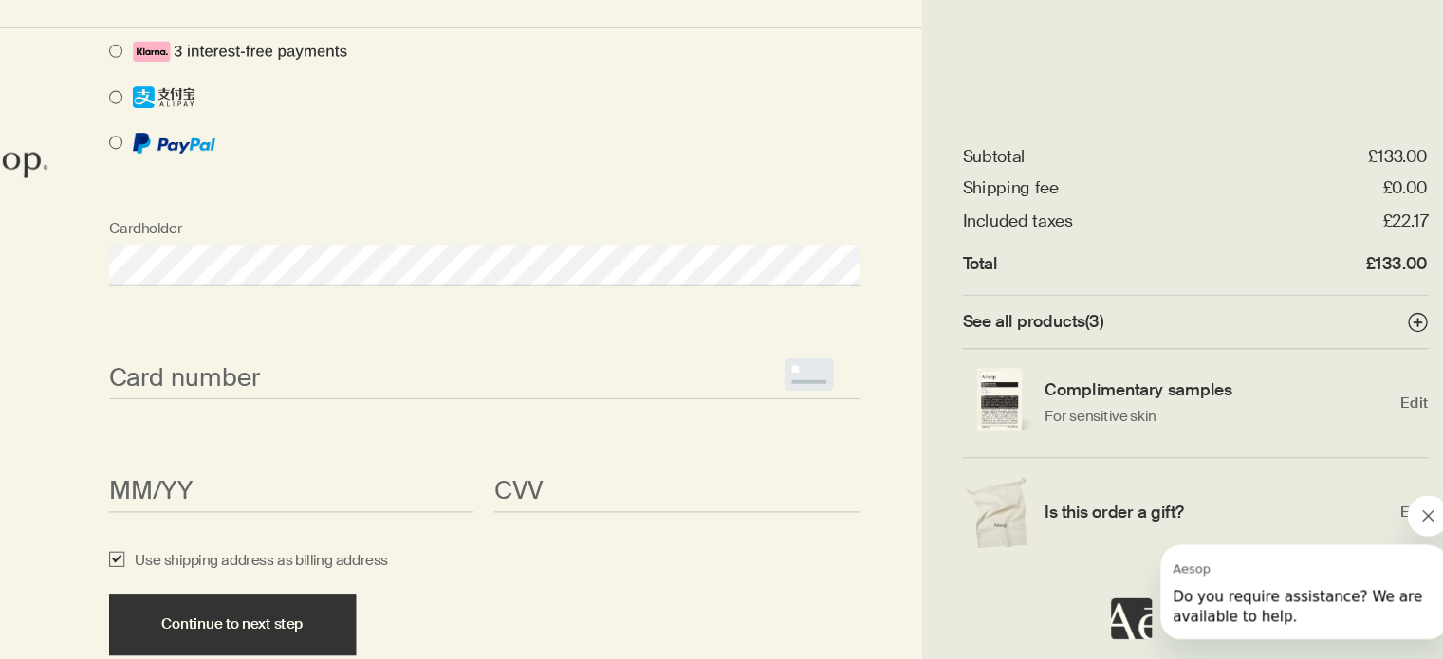
click at [479, 379] on div "Card number <p>Your browser does not support iframes.</p>" at bounding box center [535, 383] width 711 height 71
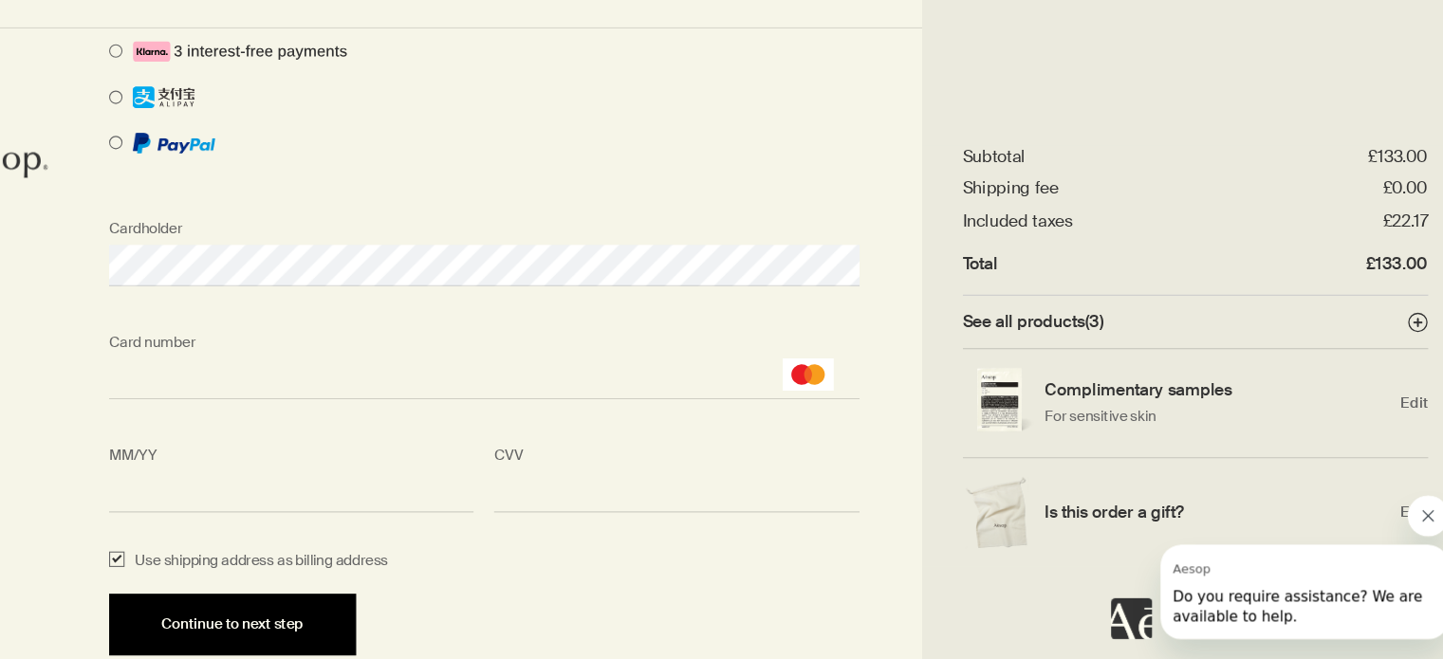
click at [312, 632] on span "Continue to next step" at bounding box center [303, 627] width 131 height 14
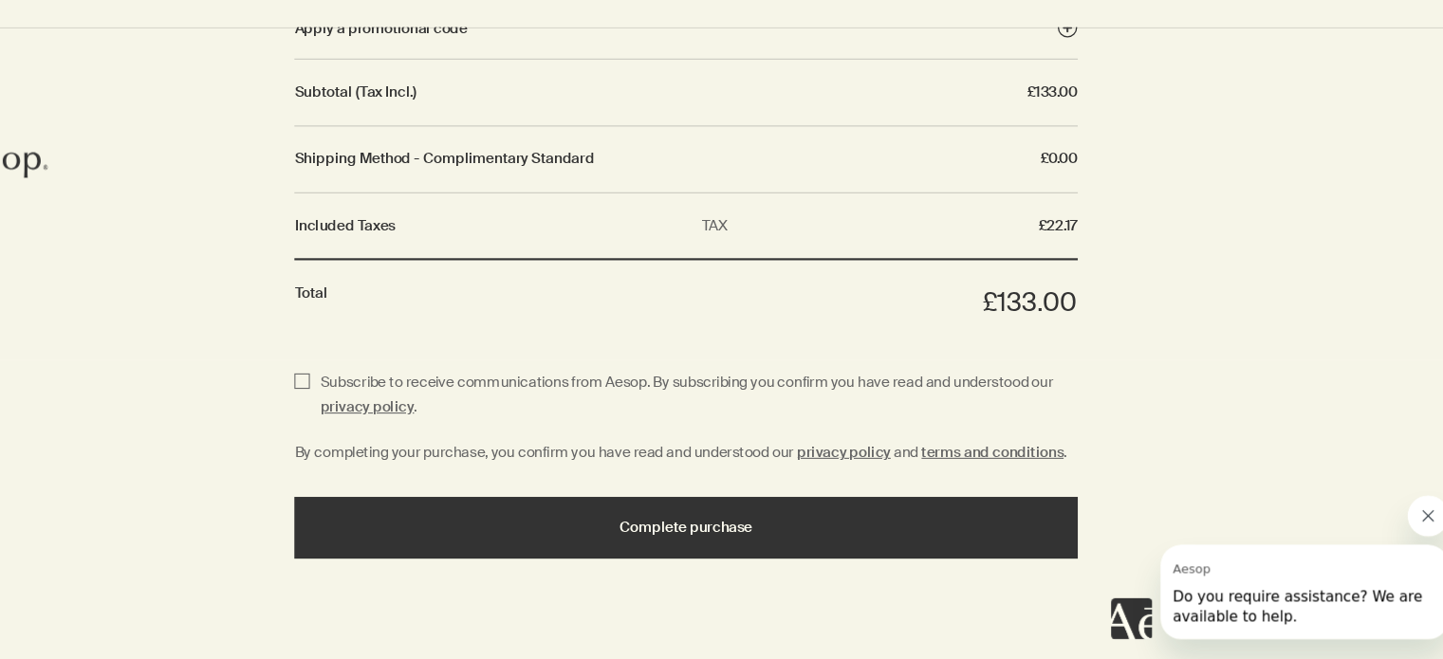
scroll to position [2396, 0]
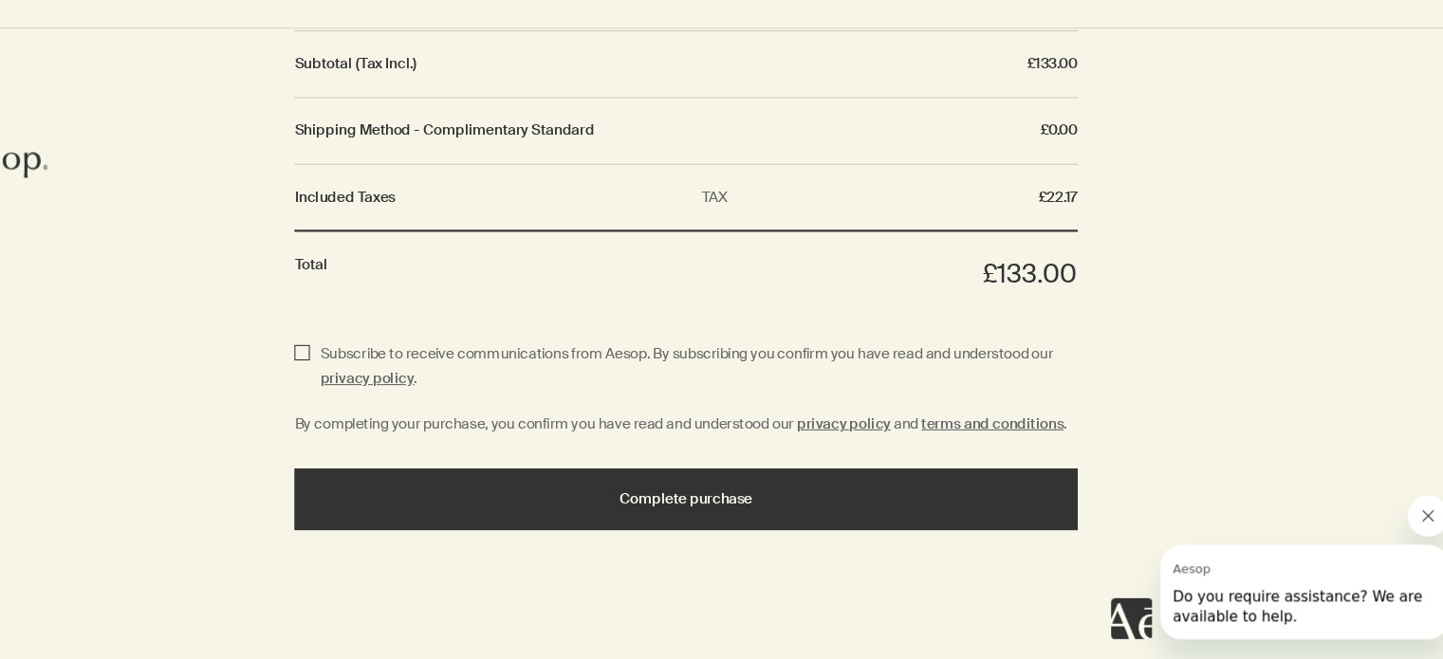
click at [367, 369] on input "Subscribe to receive communications from Aesop. By subscribing you confirm you …" at bounding box center [368, 389] width 14 height 46
checkbox input "true"
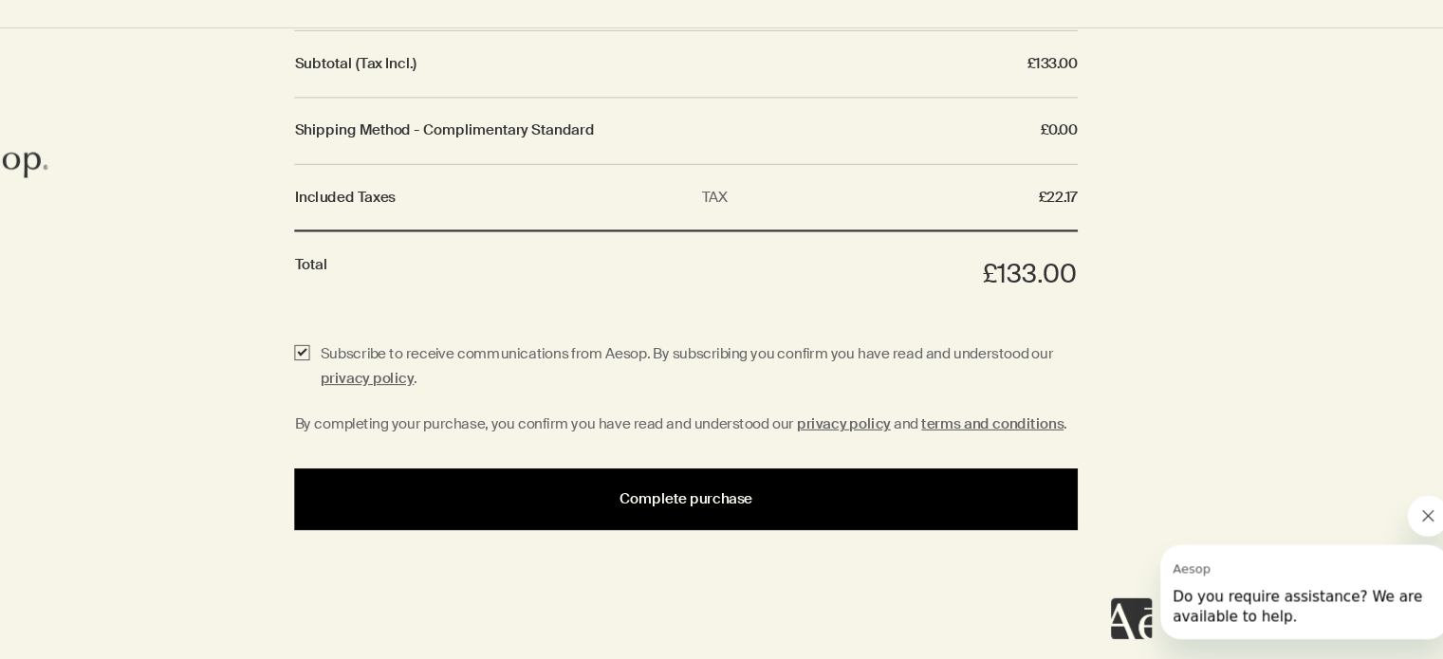
click at [671, 510] on span "Complete purchase" at bounding box center [721, 511] width 122 height 14
